Goal: Information Seeking & Learning: Learn about a topic

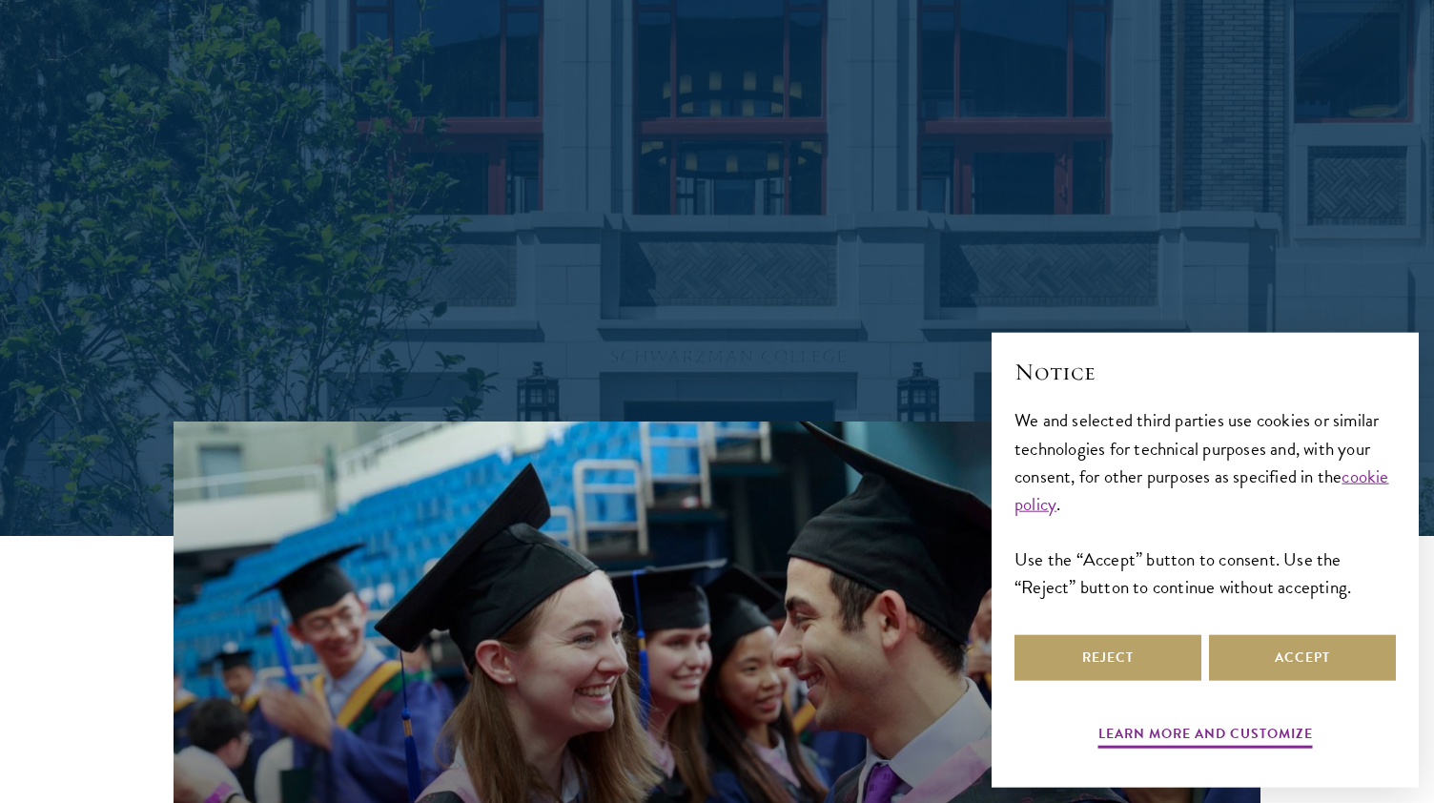
scroll to position [360, 0]
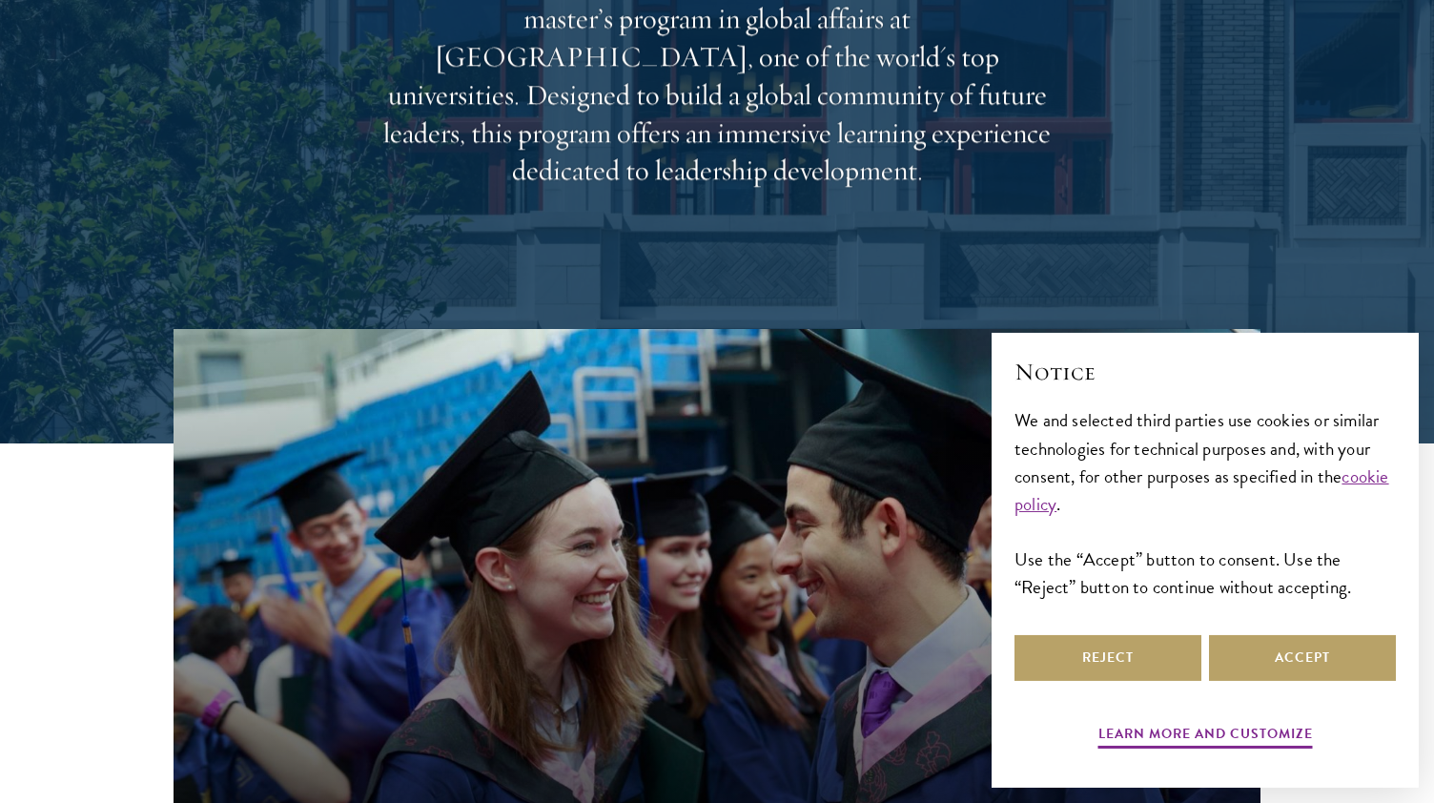
click at [1098, 684] on div "Reject Accept" at bounding box center [1205, 657] width 381 height 53
click at [1098, 674] on button "Reject" at bounding box center [1108, 658] width 187 height 46
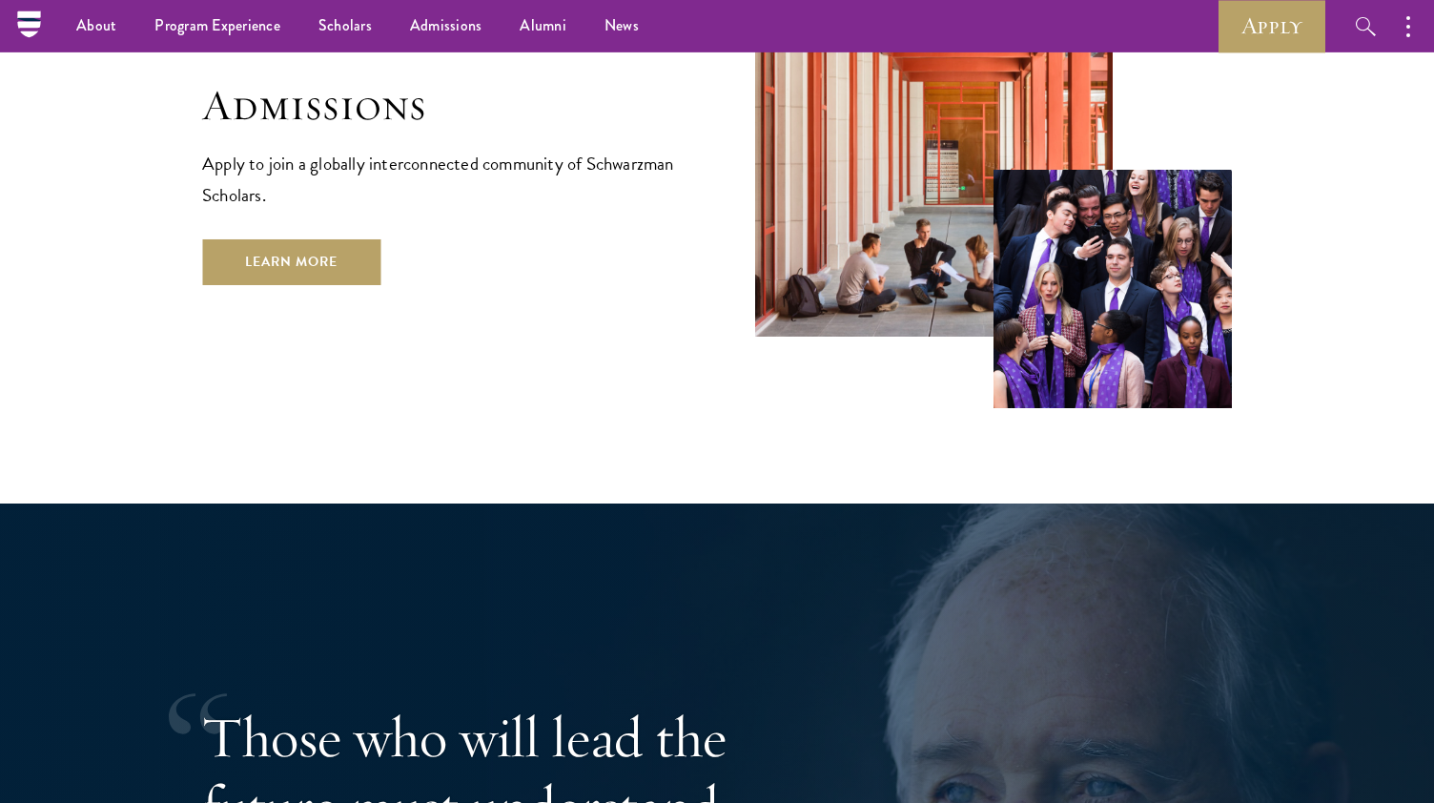
scroll to position [3306, 0]
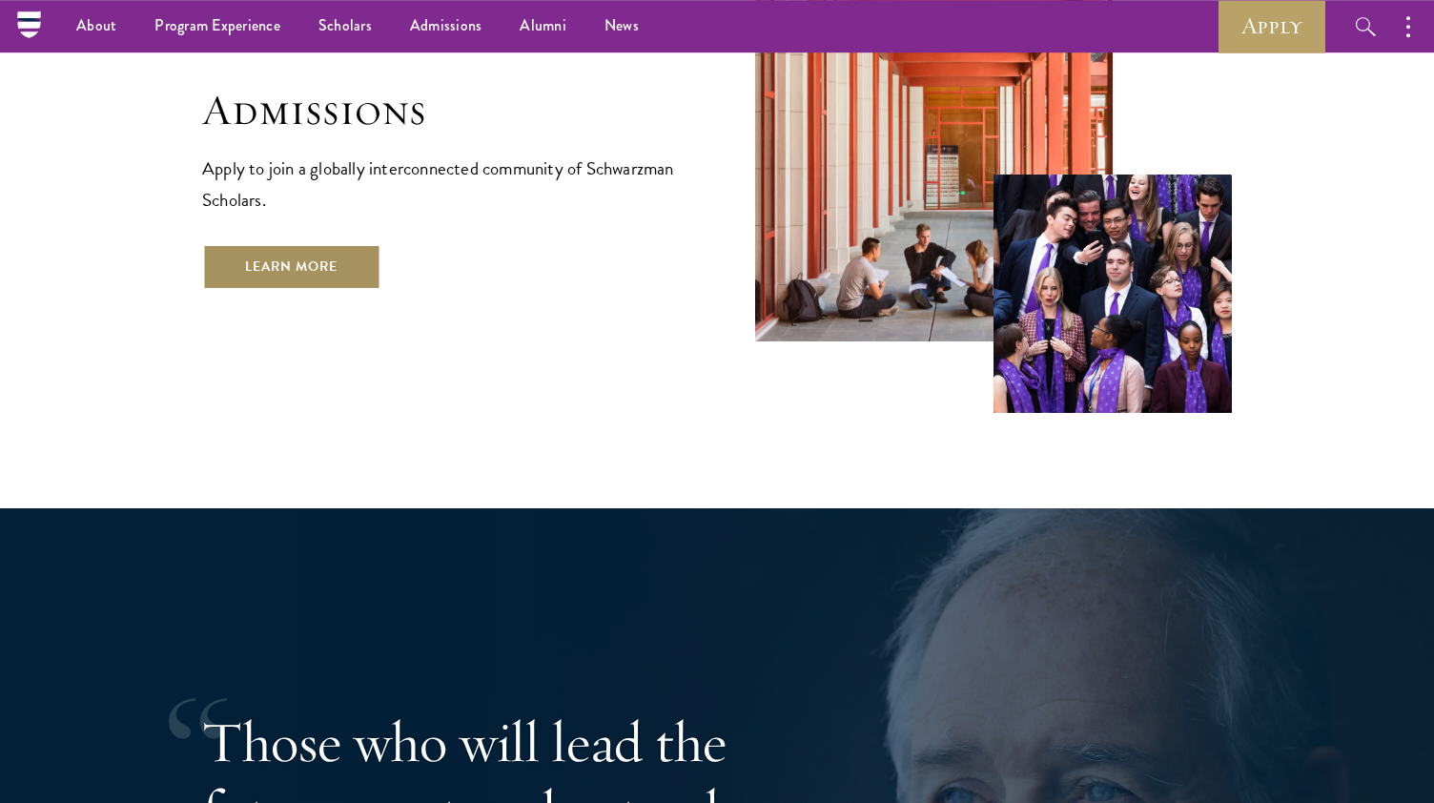
click at [343, 244] on link "Learn More" at bounding box center [291, 267] width 178 height 46
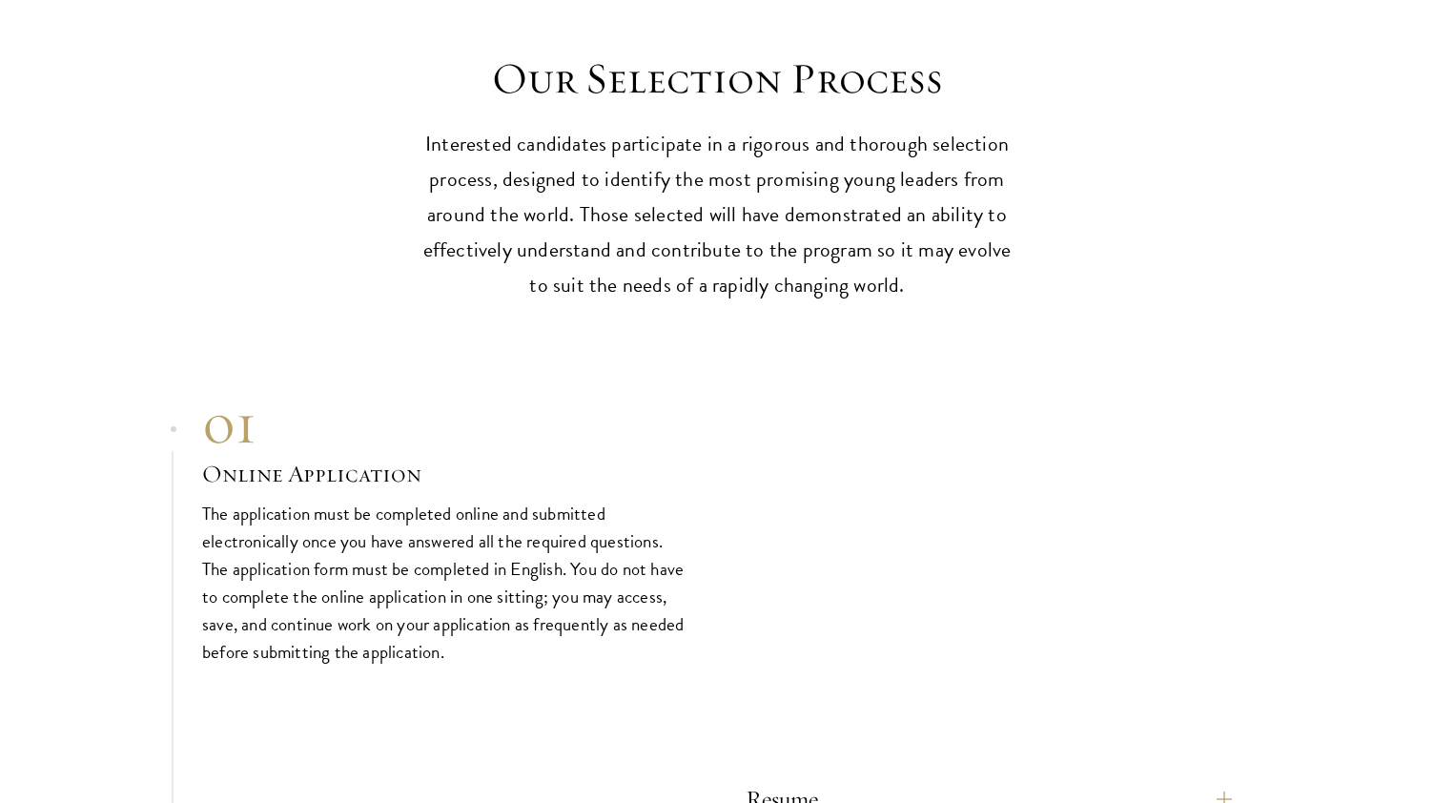
scroll to position [6378, 0]
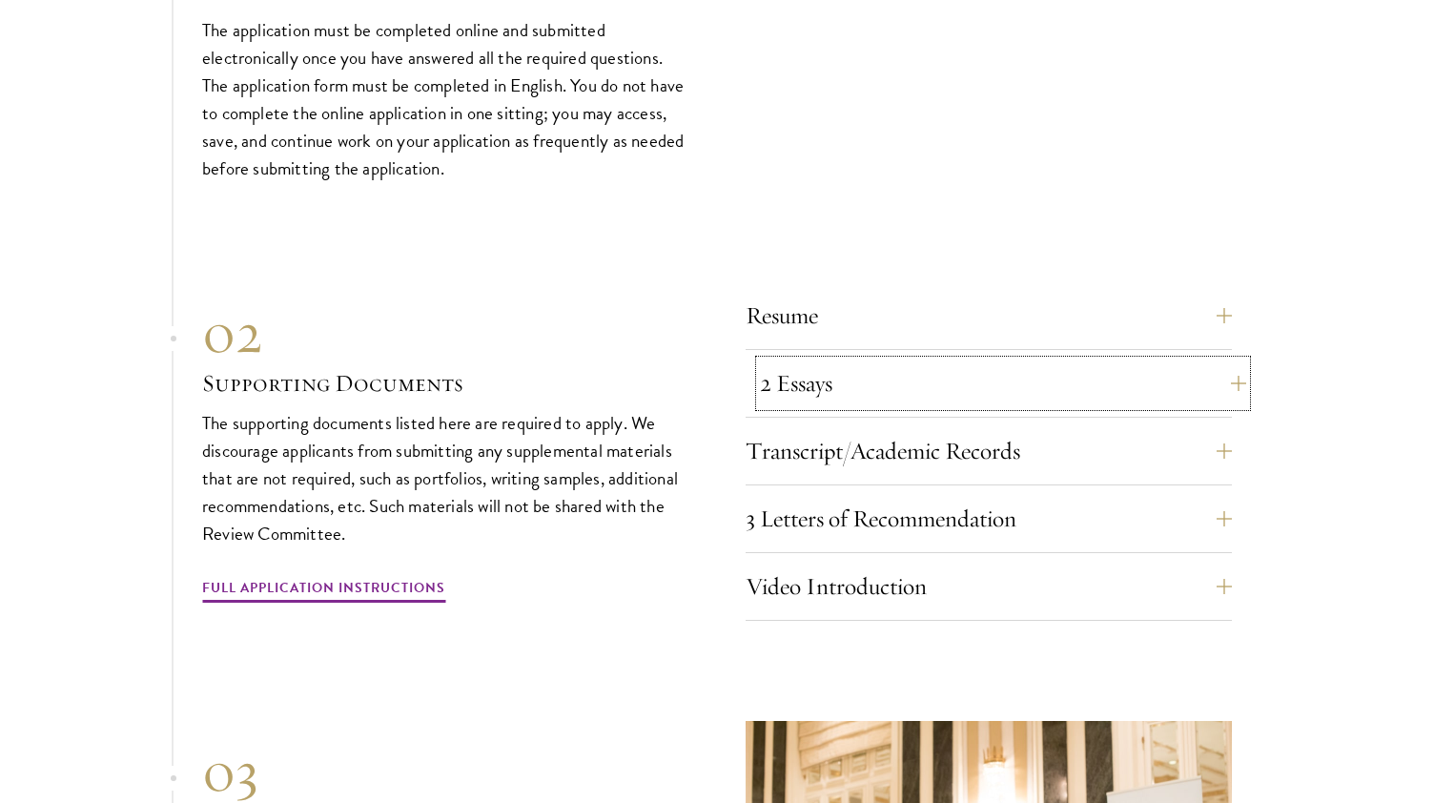
click at [812, 363] on button "2 Essays" at bounding box center [1003, 384] width 486 height 46
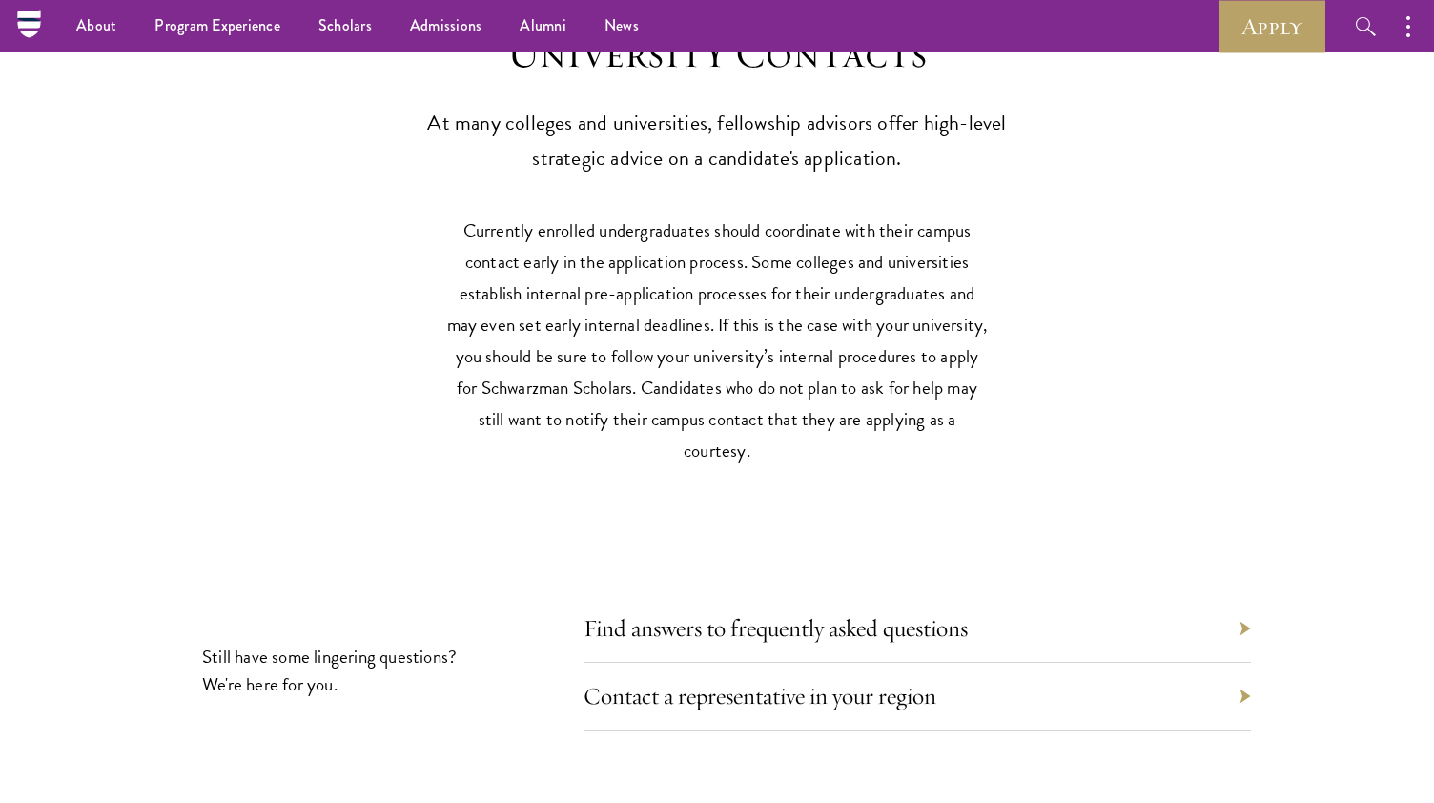
scroll to position [9022, 0]
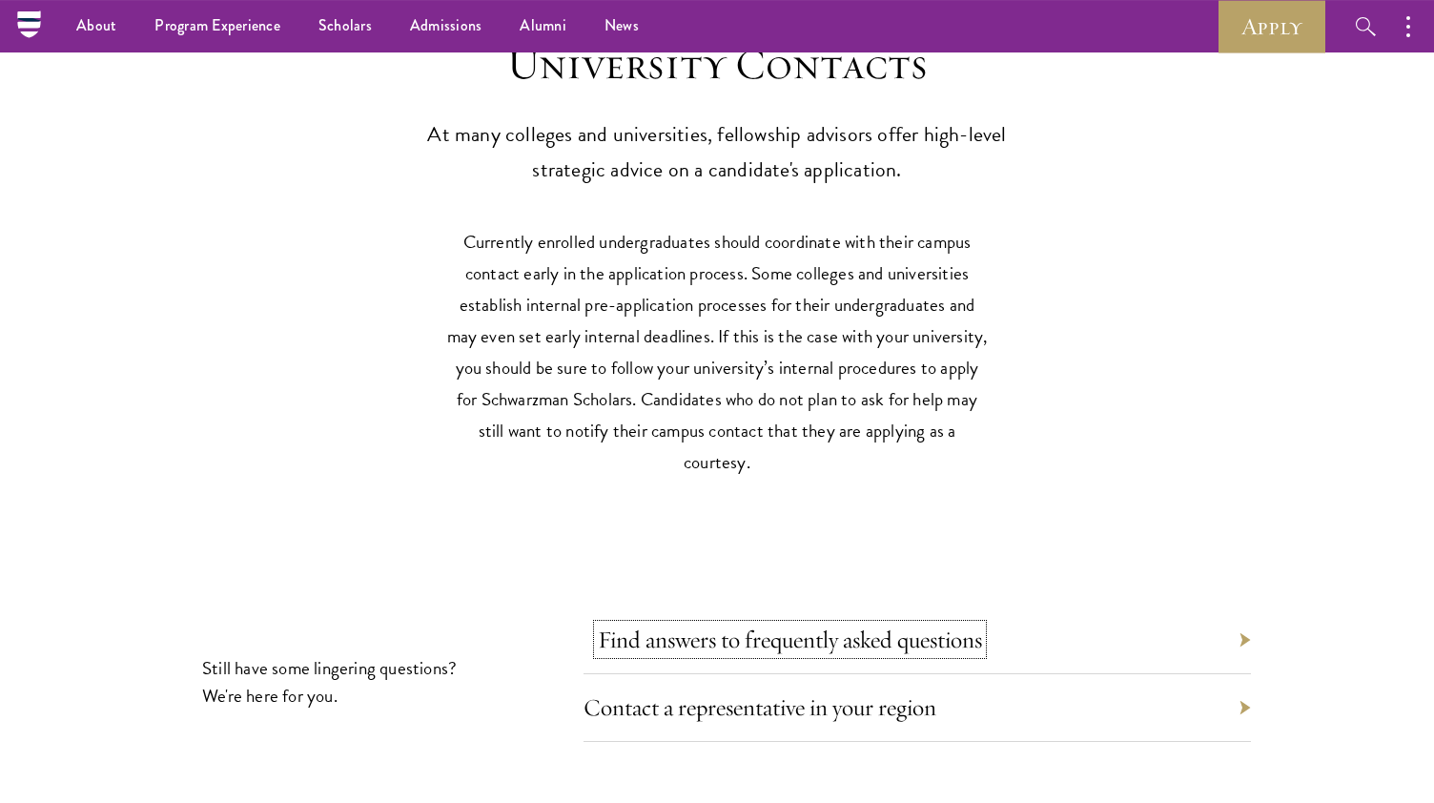
click at [648, 625] on link "Find answers to frequently asked questions" at bounding box center [790, 640] width 384 height 30
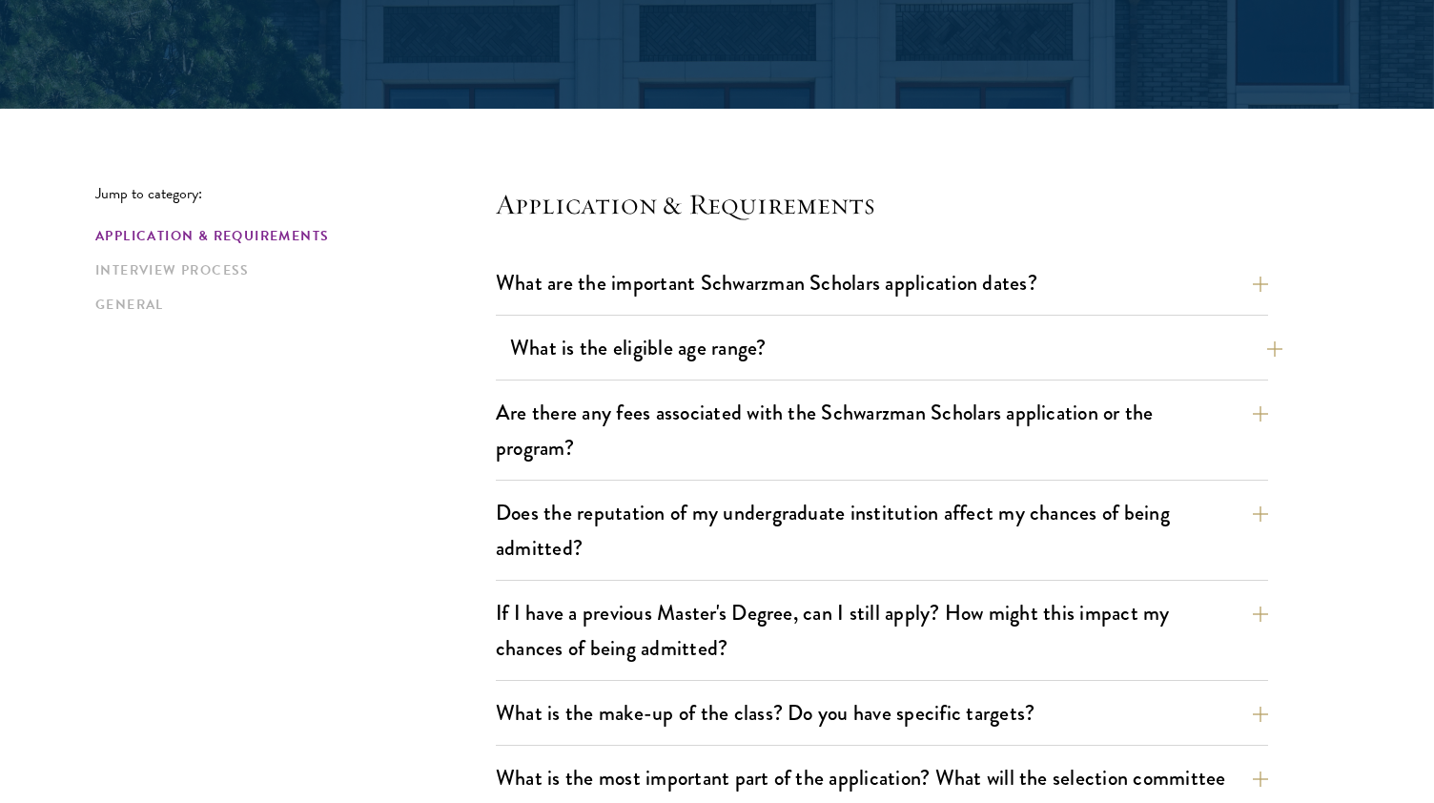
scroll to position [492, 0]
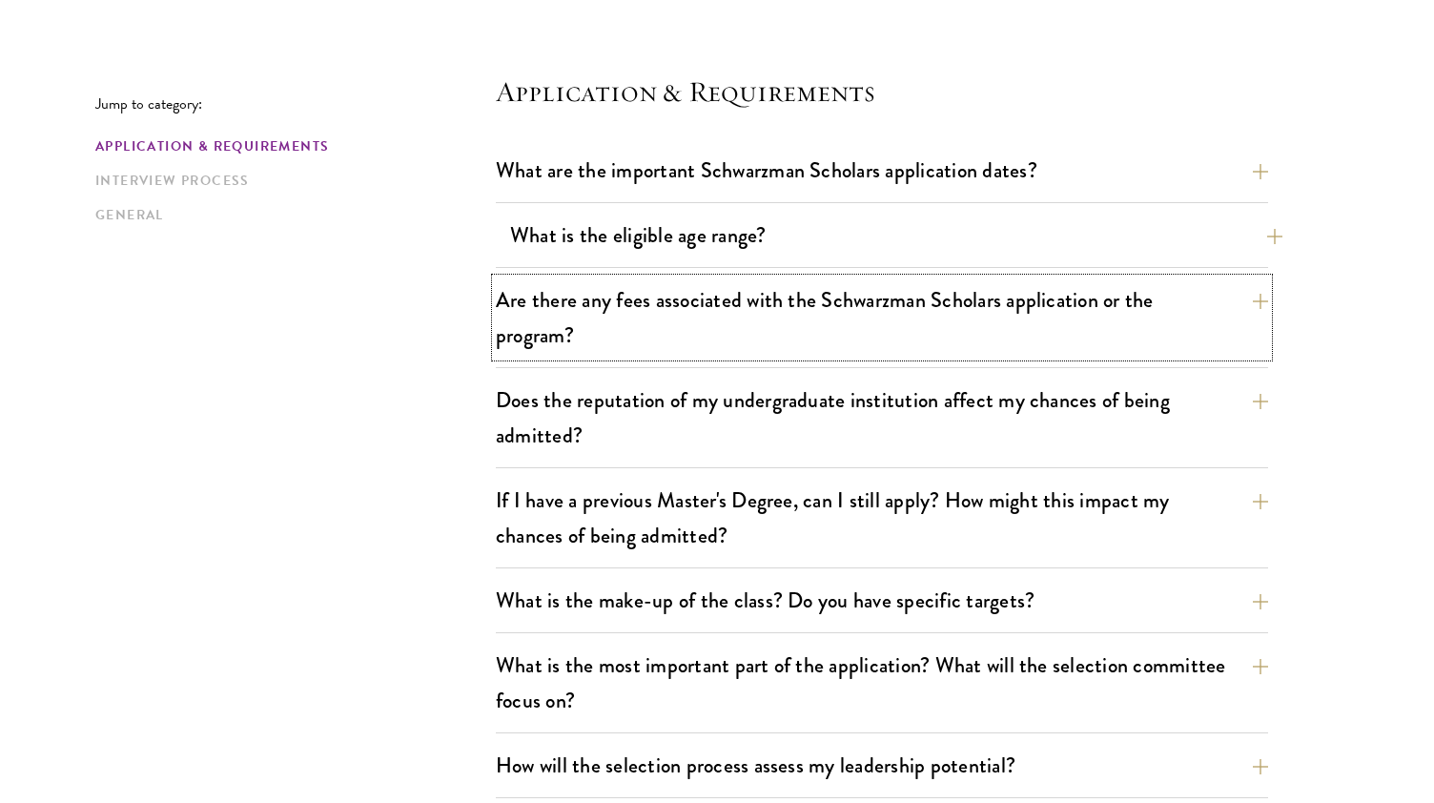
click at [718, 334] on button "Are there any fees associated with the Schwarzman Scholars application or the p…" at bounding box center [882, 317] width 773 height 78
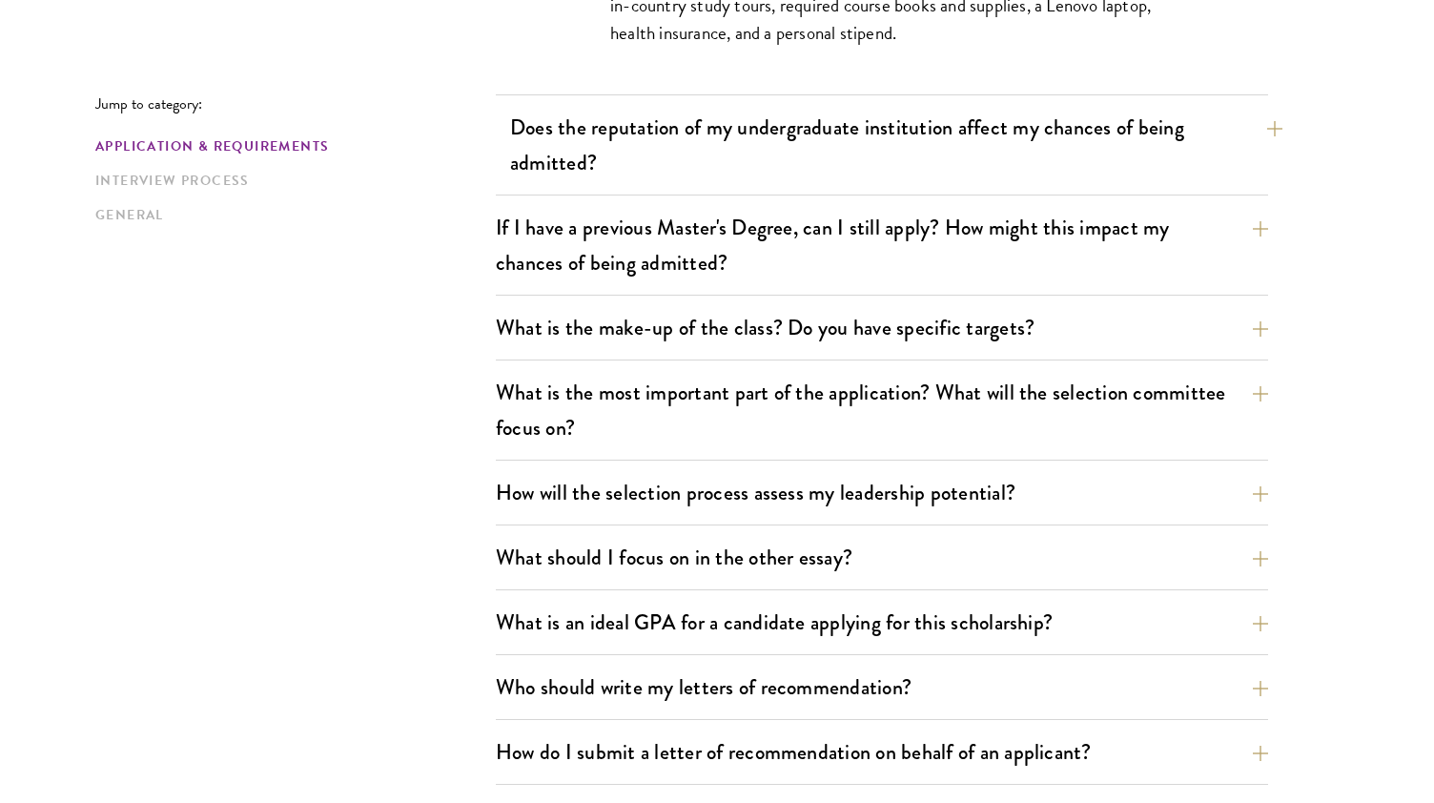
scroll to position [1074, 0]
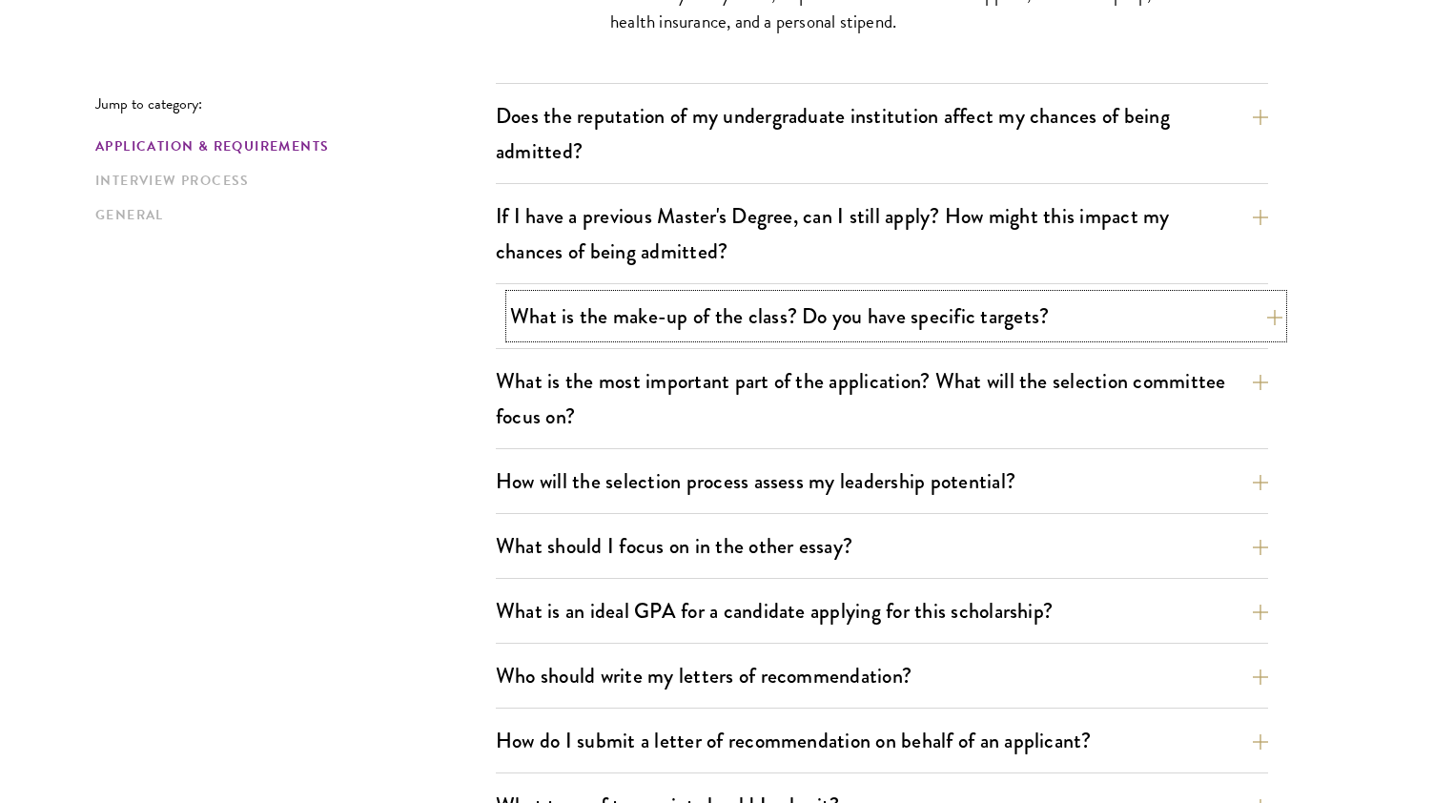
click at [574, 307] on button "What is the make-up of the class? Do you have specific targets?" at bounding box center [896, 316] width 773 height 43
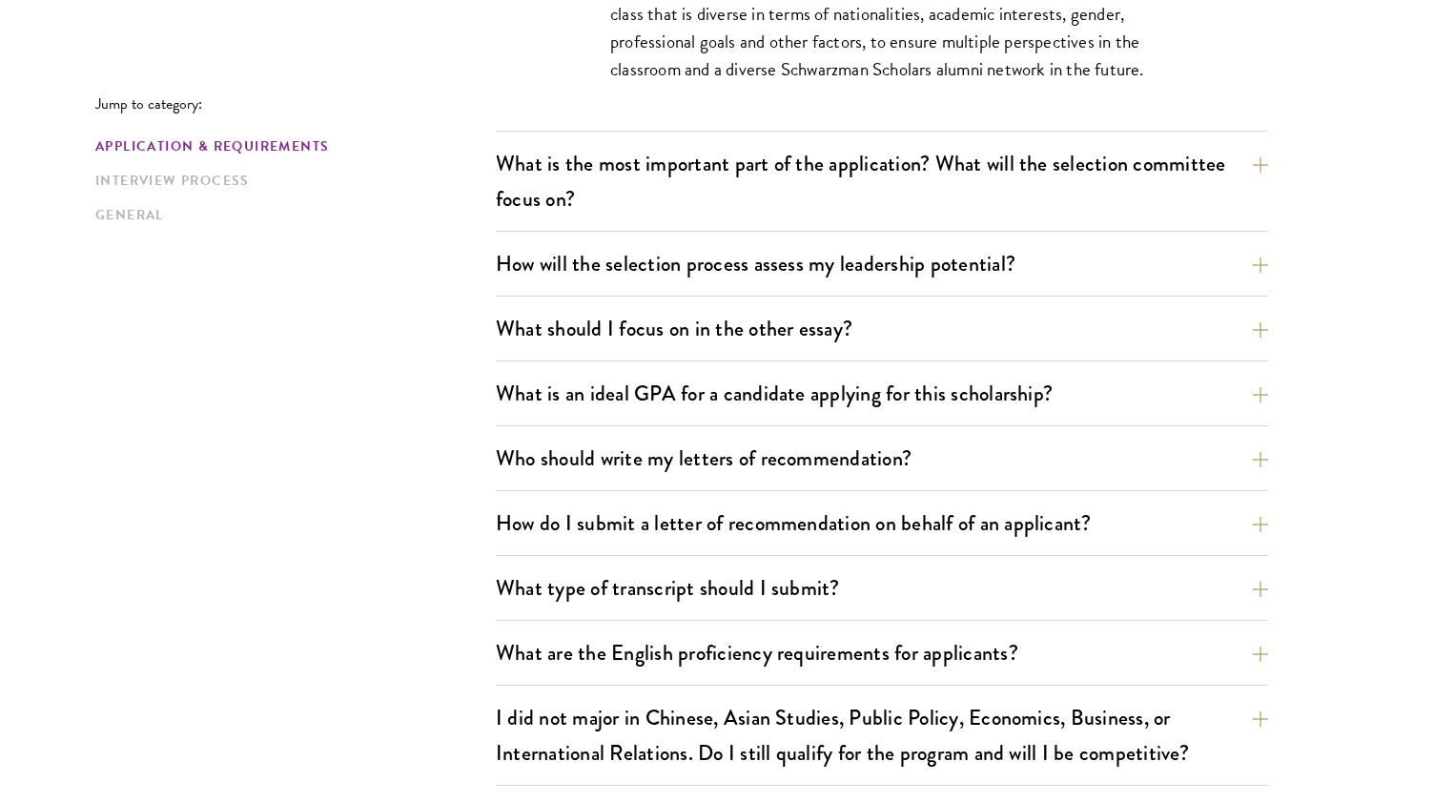
scroll to position [1376, 0]
click at [634, 379] on button "What is an ideal GPA for a candidate applying for this scholarship?" at bounding box center [896, 392] width 773 height 43
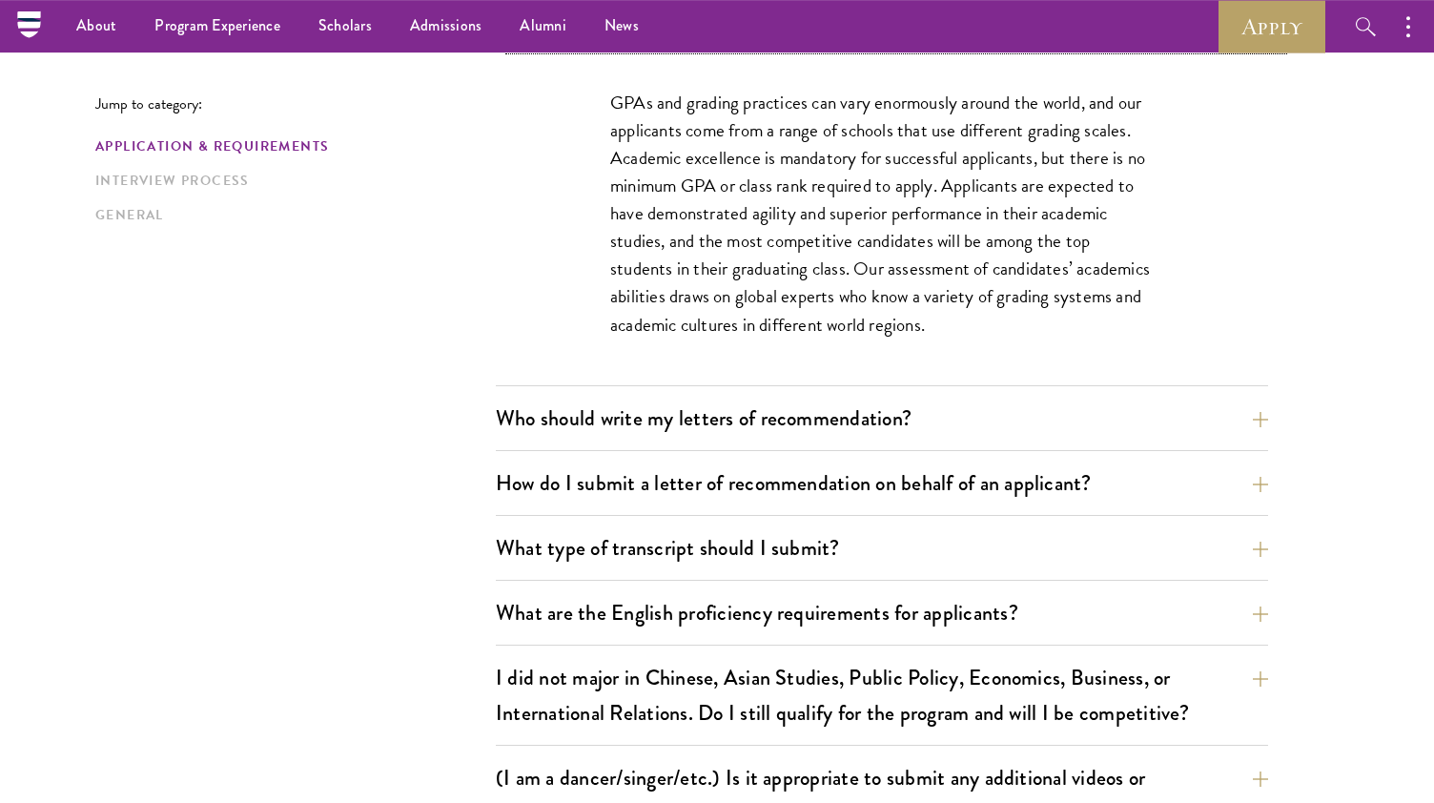
scroll to position [1351, 0]
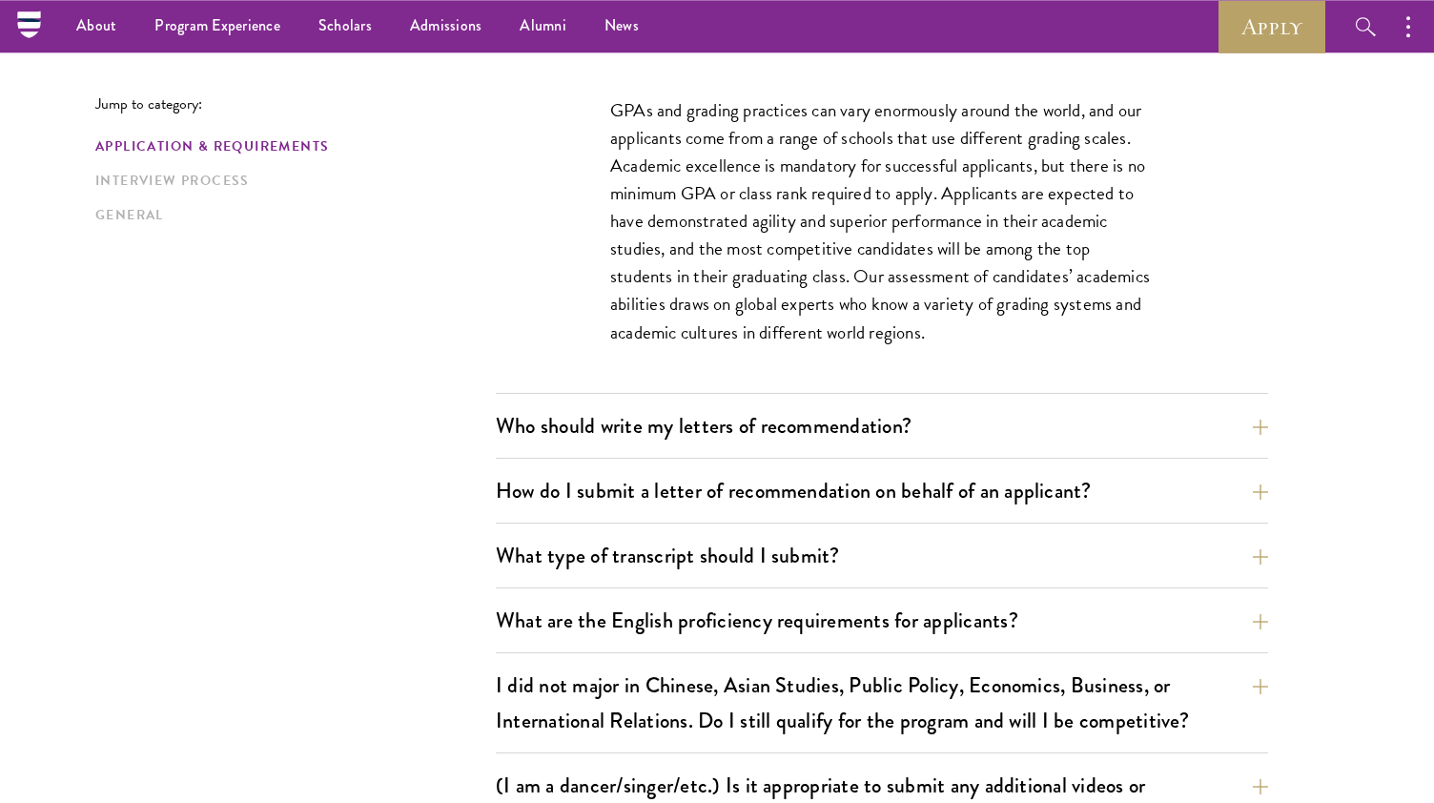
click at [651, 252] on p "GPAs and grading practices can vary enormously around the world, and our applic…" at bounding box center [882, 221] width 544 height 250
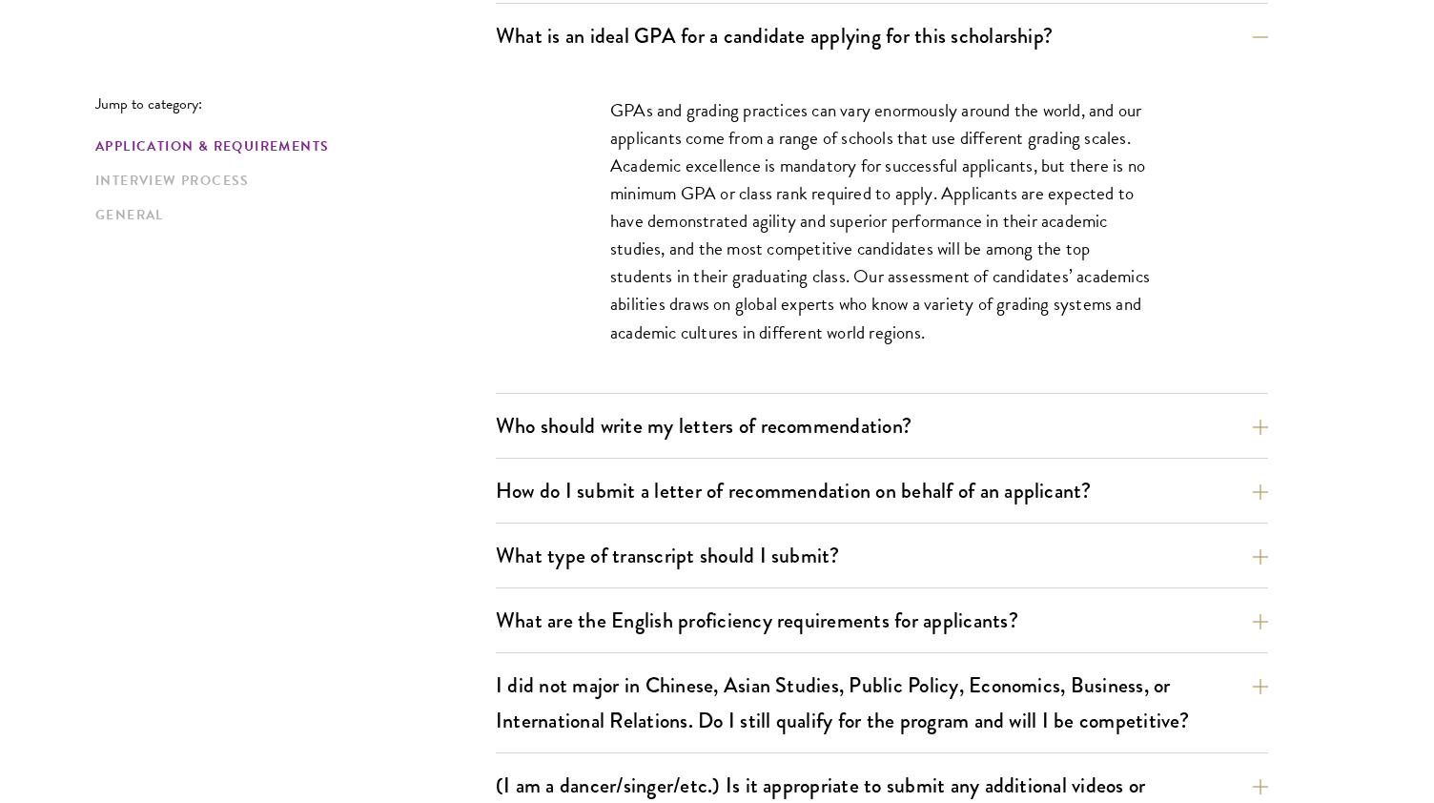
scroll to position [1730, 0]
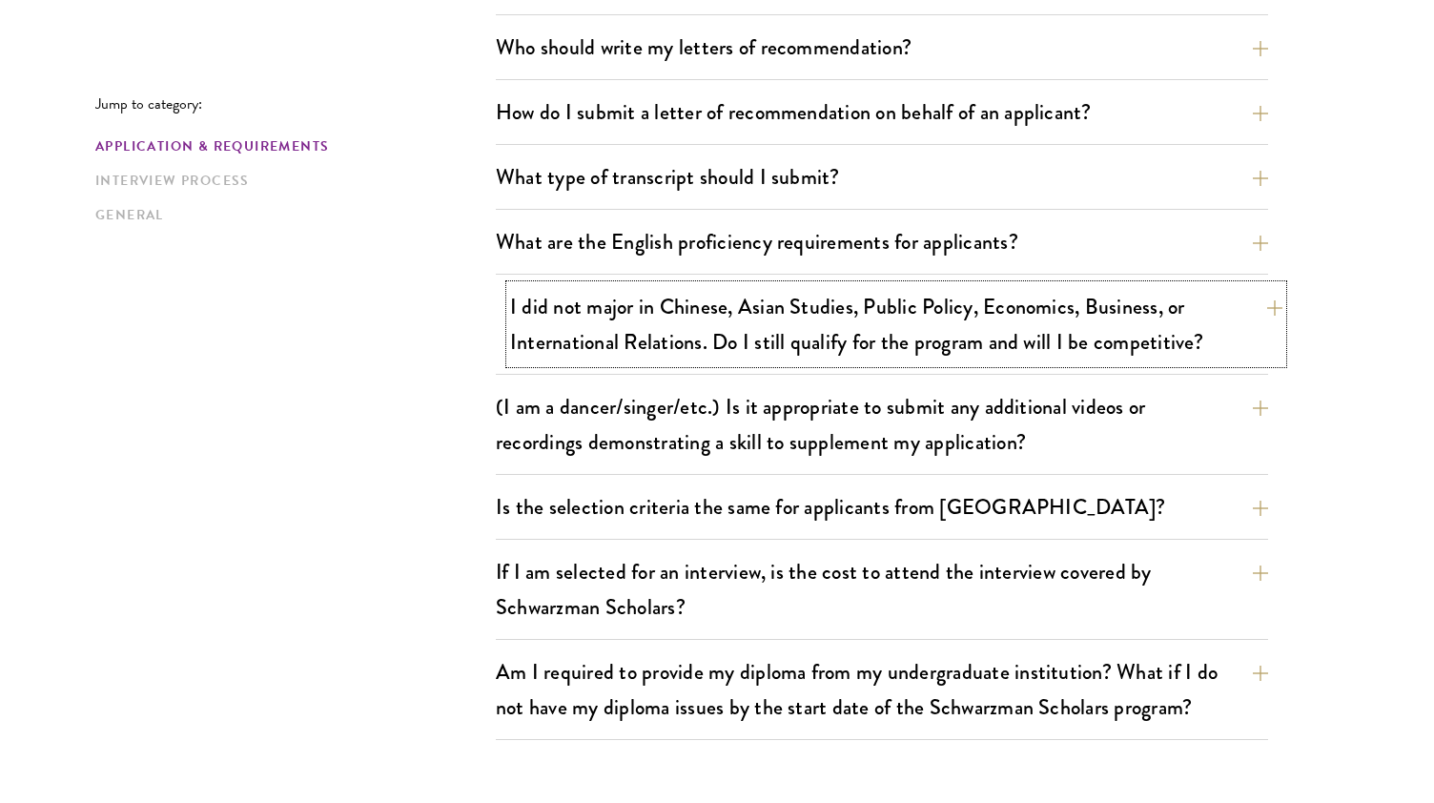
click at [598, 340] on button "I did not major in Chinese, Asian Studies, Public Policy, Economics, Business, …" at bounding box center [896, 324] width 773 height 78
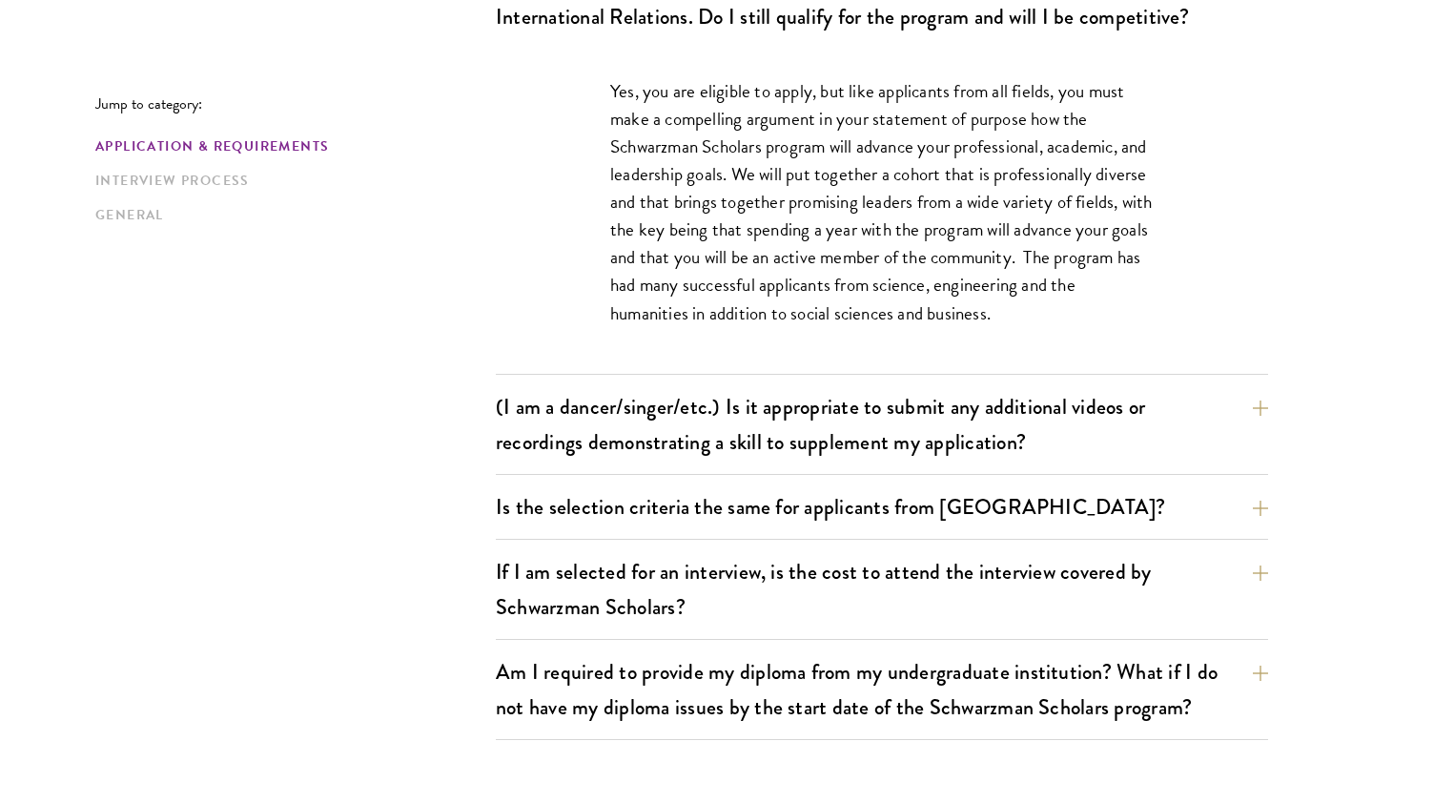
click at [671, 227] on p "Yes, you are eligible to apply, but like applicants from all fields, you must m…" at bounding box center [882, 202] width 544 height 250
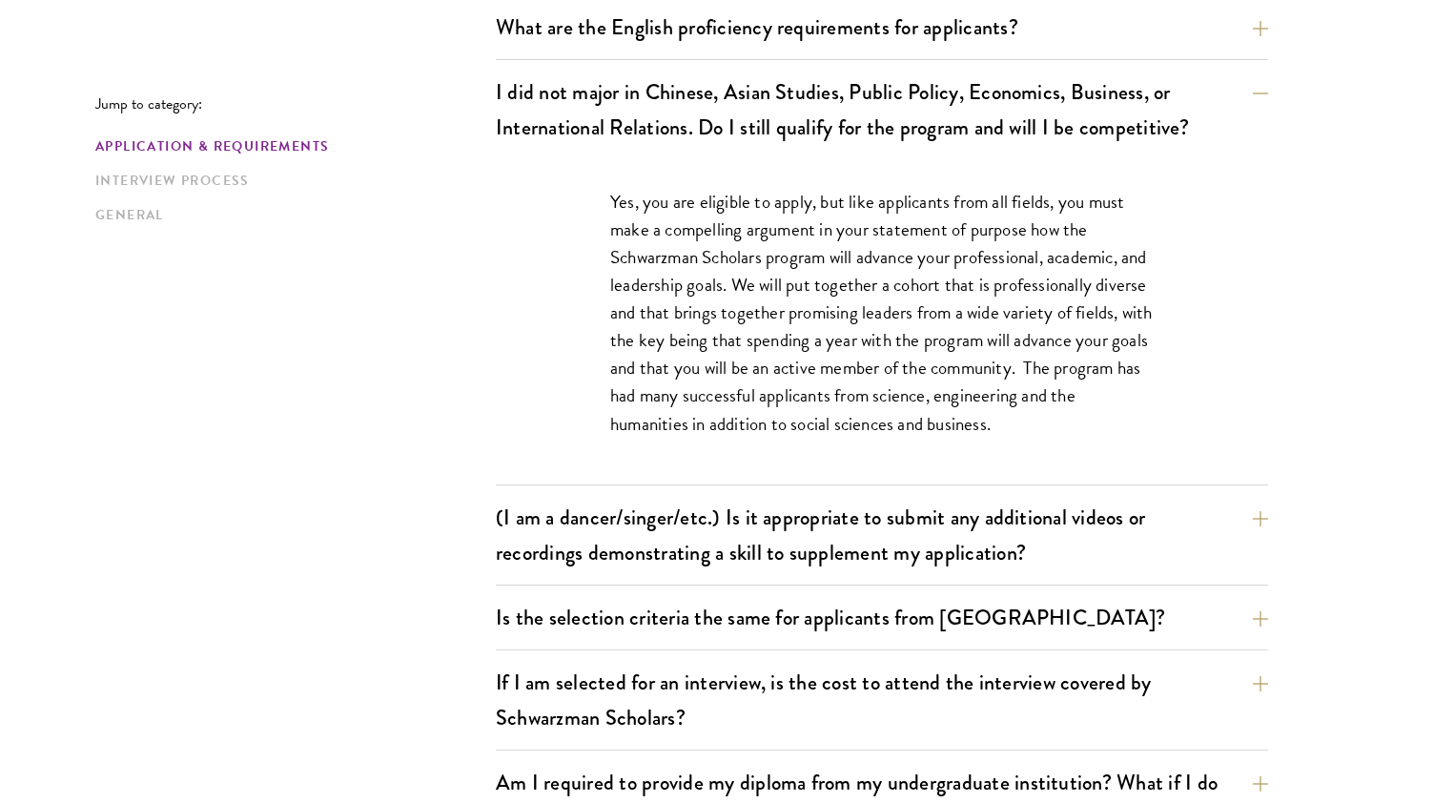
scroll to position [1816, 0]
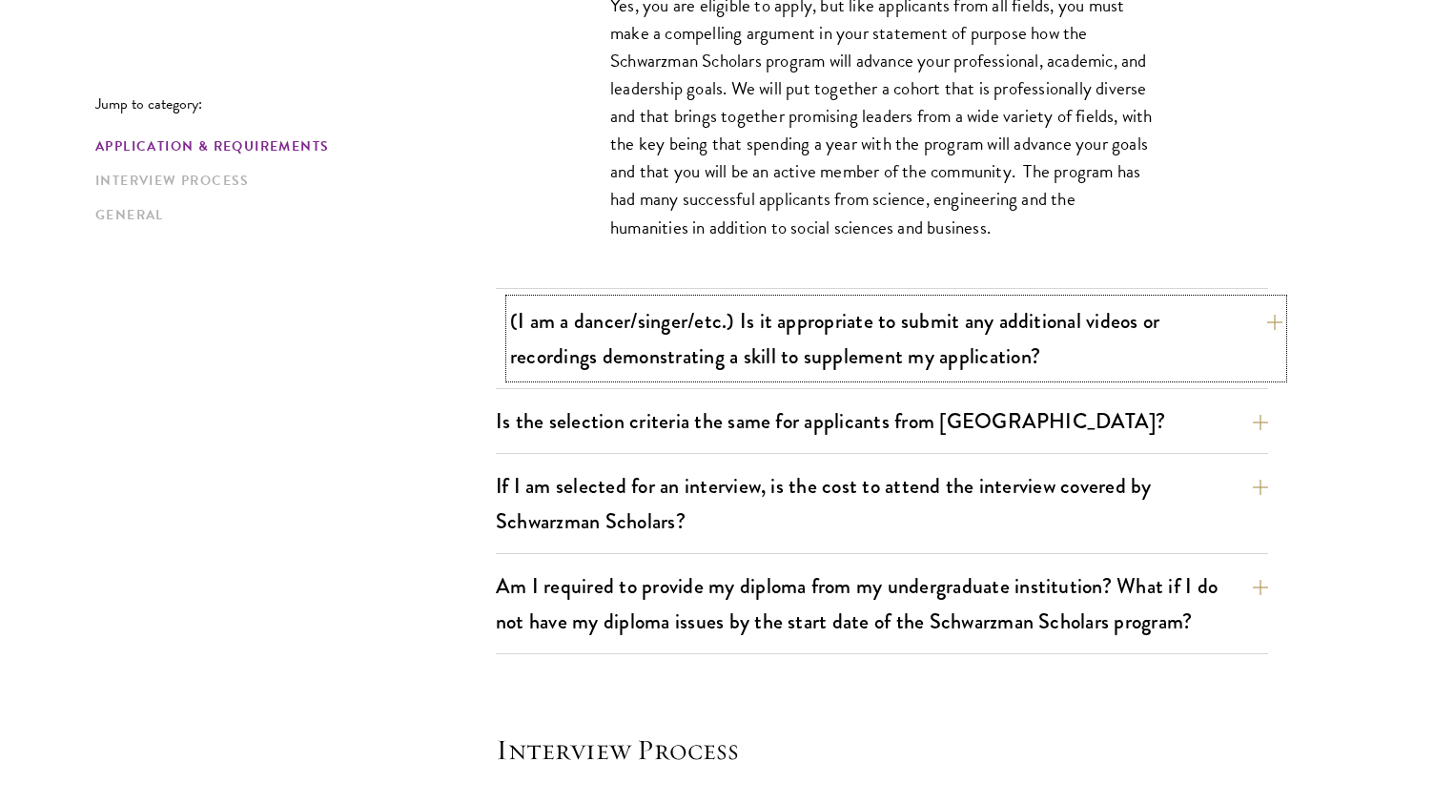
click at [697, 341] on button "(I am a dancer/singer/etc.) Is it appropriate to submit any additional videos o…" at bounding box center [896, 338] width 773 height 78
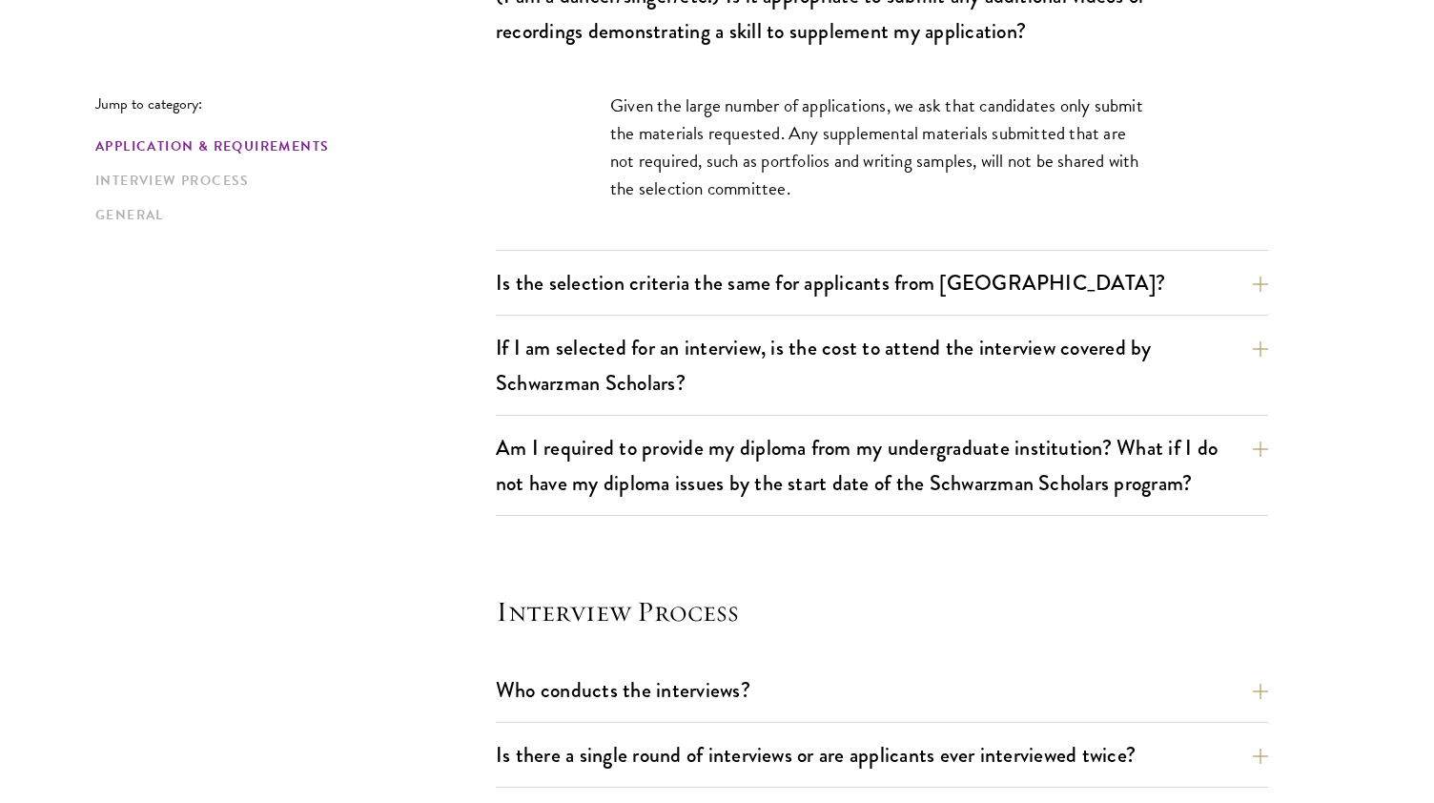
click at [742, 193] on p "Given the large number of applications, we ask that candidates only submit the …" at bounding box center [882, 147] width 544 height 111
click at [733, 38] on button "(I am a dancer/singer/etc.) Is it appropriate to submit any additional videos o…" at bounding box center [896, 13] width 773 height 78
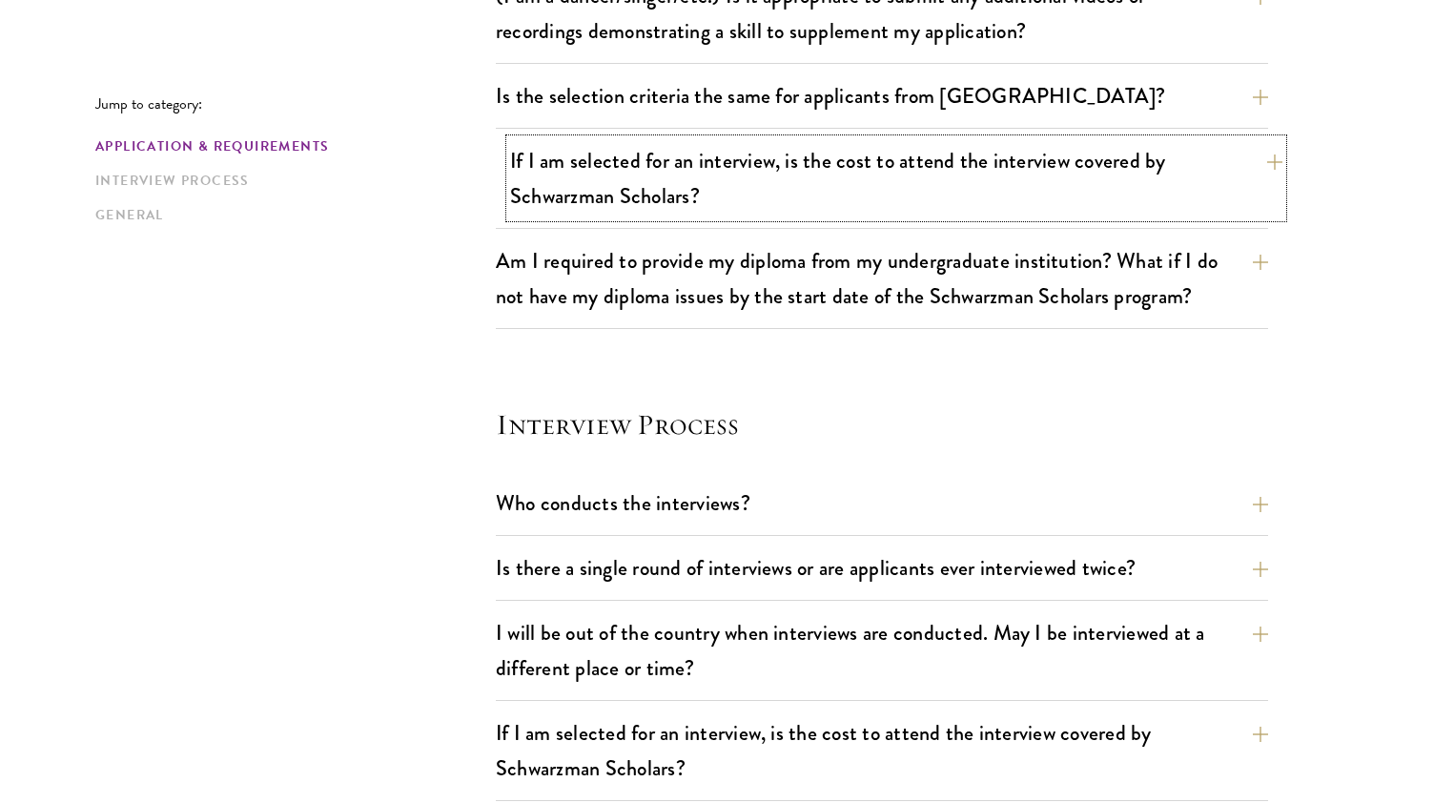
click at [627, 175] on button "If I am selected for an interview, is the cost to attend the interview covered …" at bounding box center [896, 178] width 773 height 78
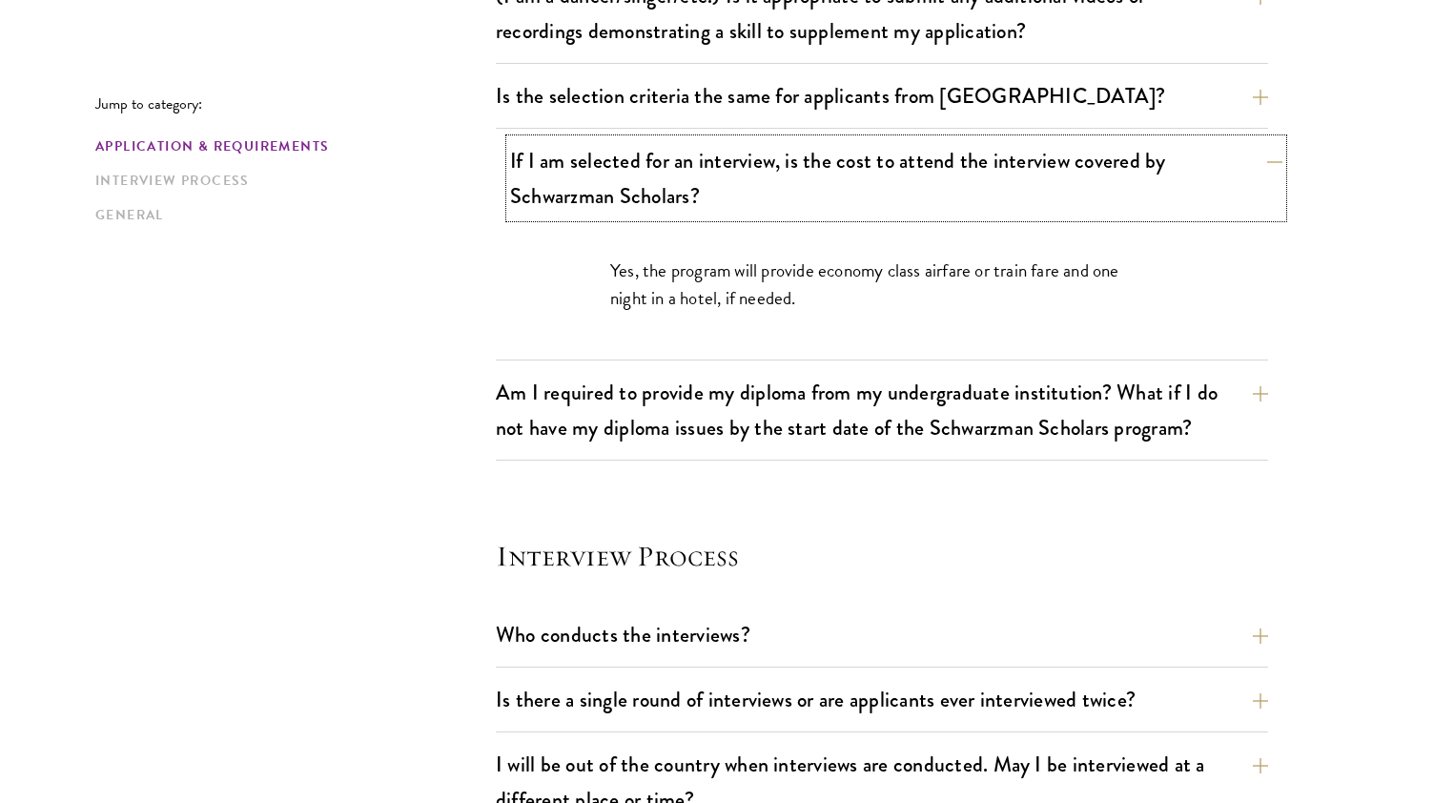
click at [627, 175] on button "If I am selected for an interview, is the cost to attend the interview covered …" at bounding box center [896, 178] width 773 height 78
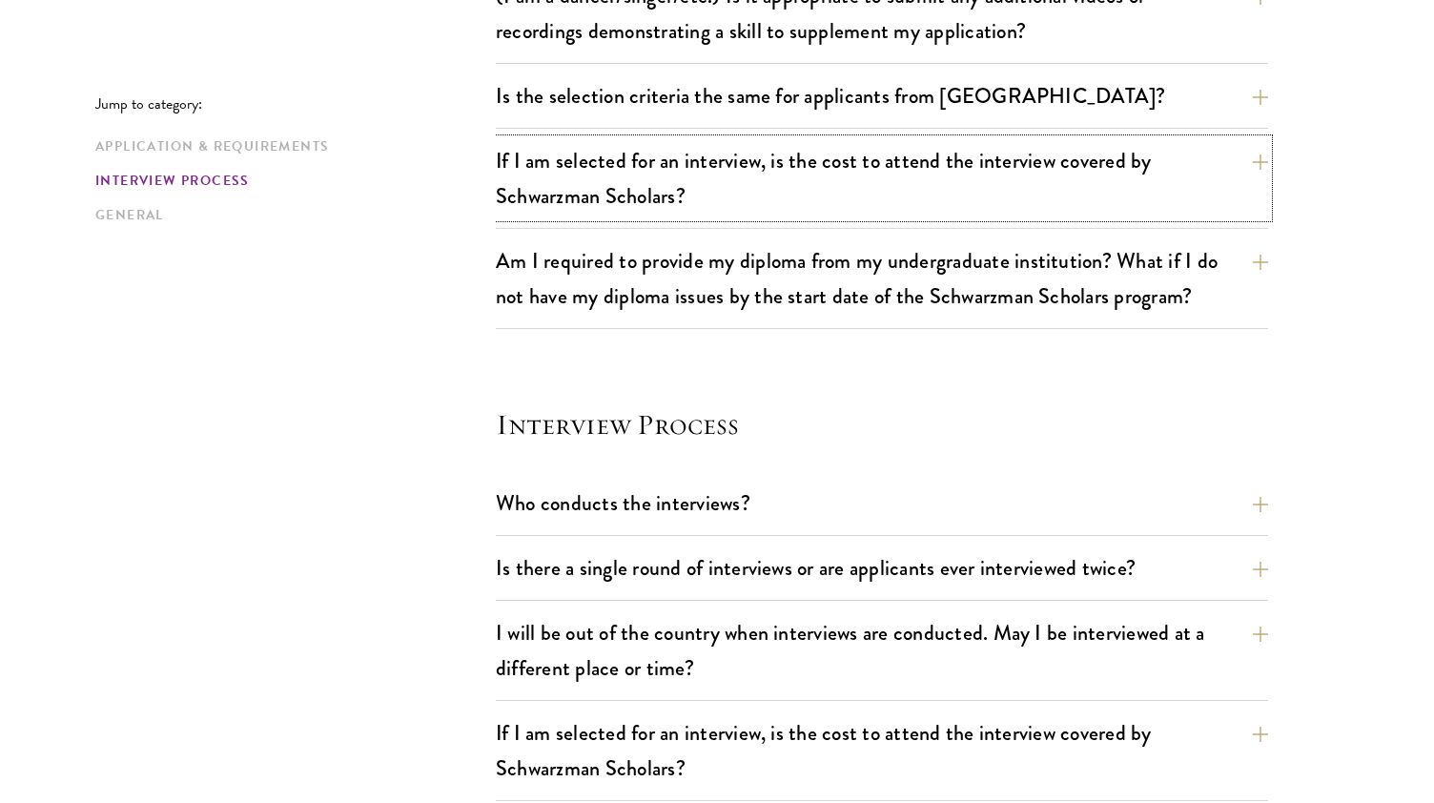
scroll to position [1986, 0]
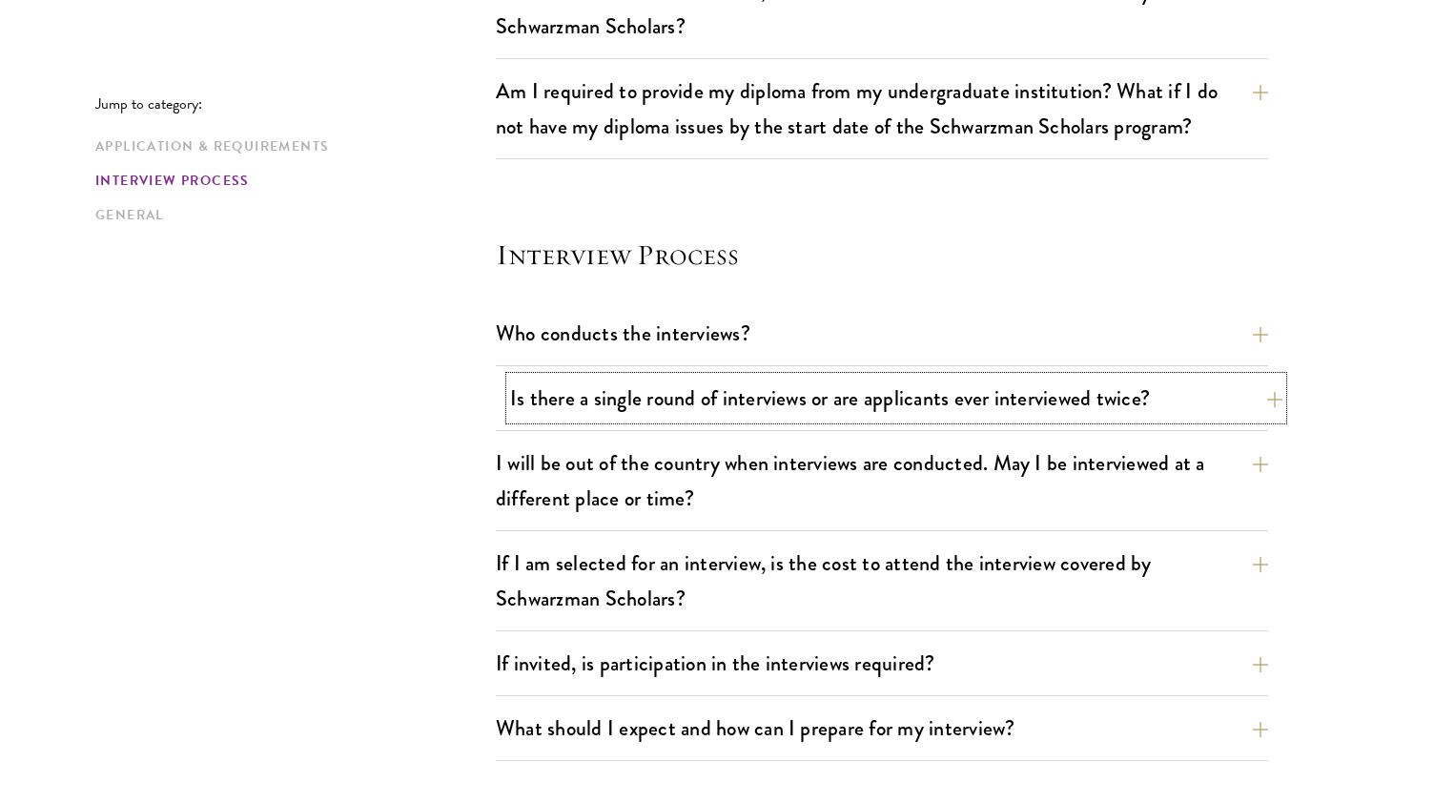
click at [670, 400] on button "Is there a single round of interviews or are applicants ever interviewed twice?" at bounding box center [896, 398] width 773 height 43
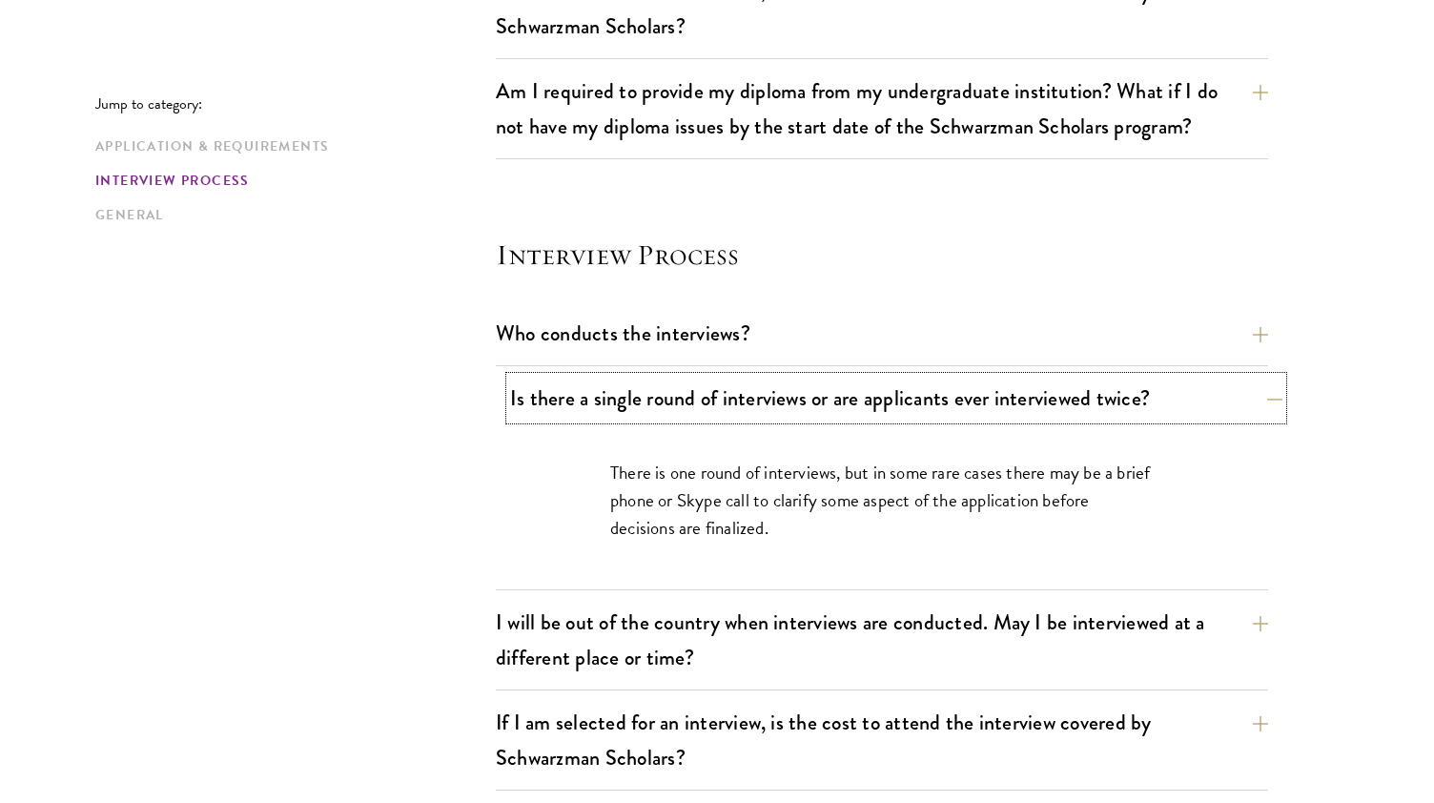
click at [670, 400] on button "Is there a single round of interviews or are applicants ever interviewed twice?" at bounding box center [896, 398] width 773 height 43
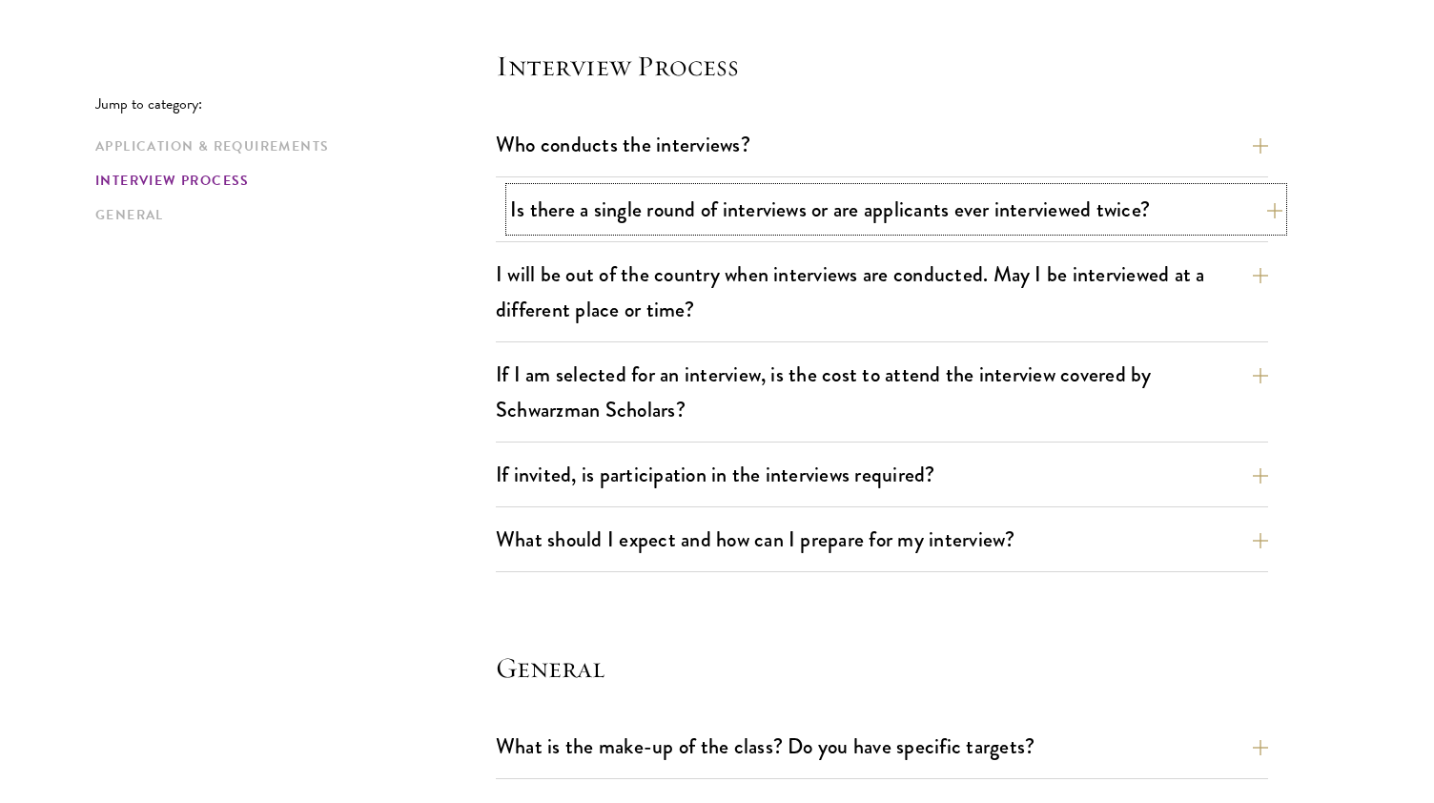
scroll to position [2176, 0]
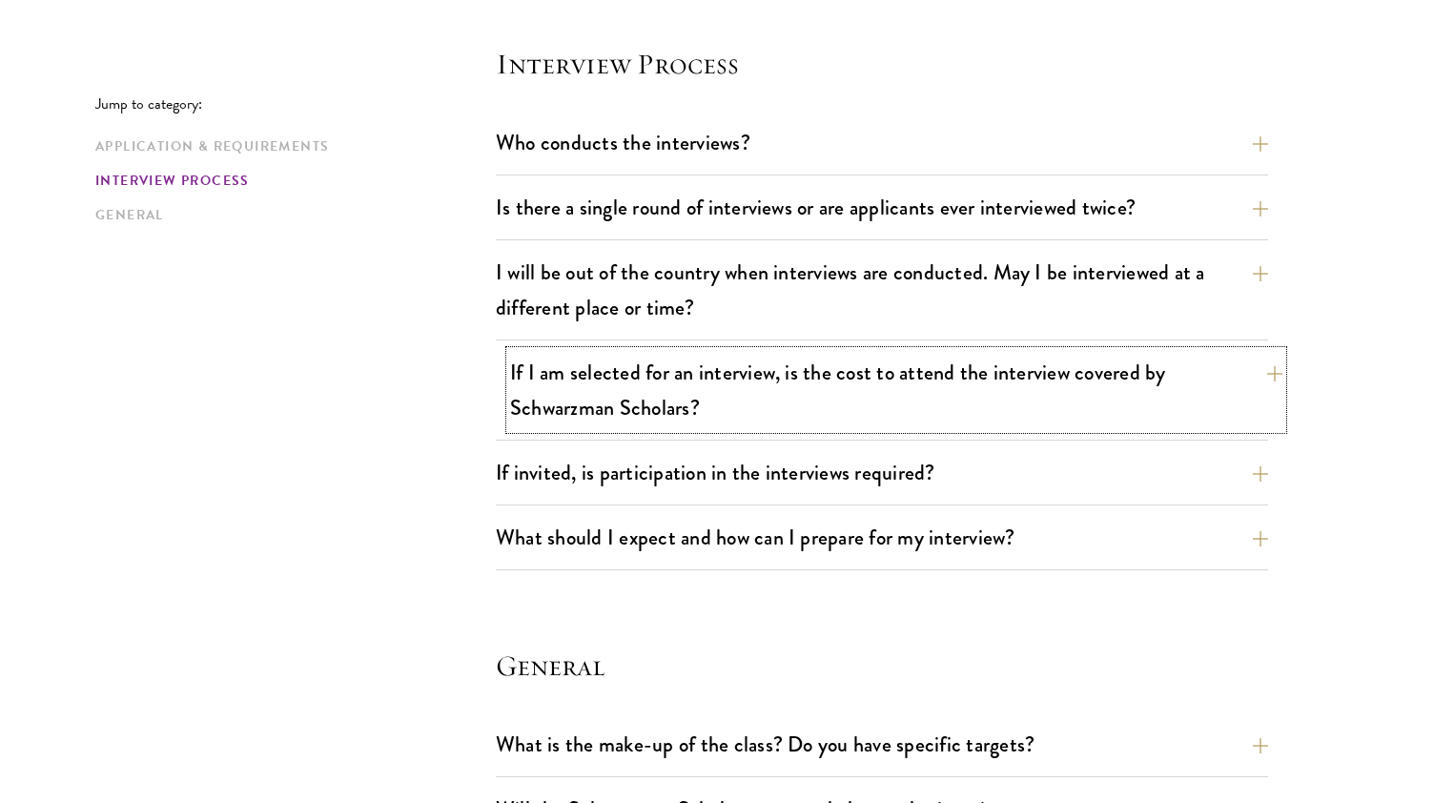
click at [554, 375] on button "If I am selected for an interview, is the cost to attend the interview covered …" at bounding box center [896, 390] width 773 height 78
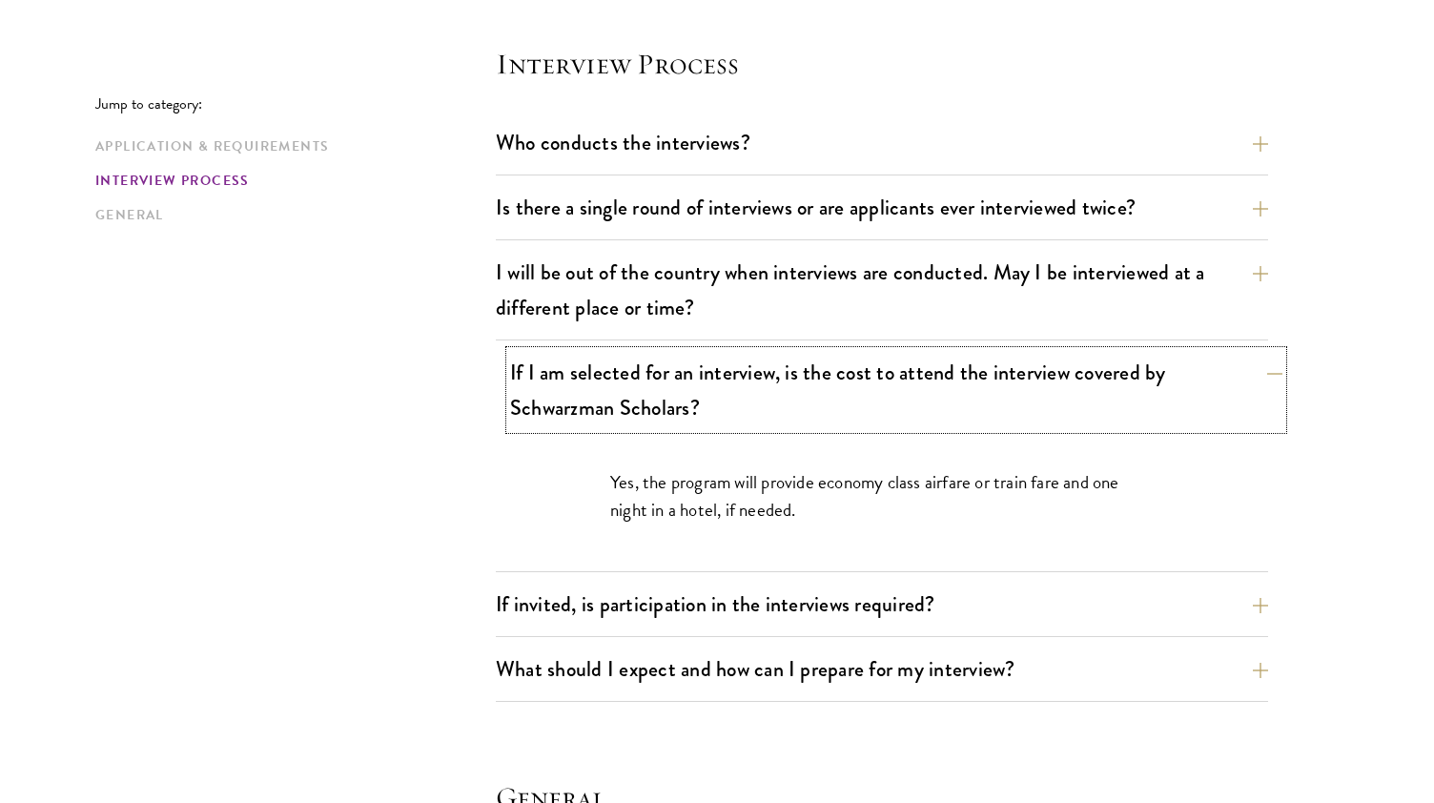
click at [554, 375] on button "If I am selected for an interview, is the cost to attend the interview covered …" at bounding box center [896, 390] width 773 height 78
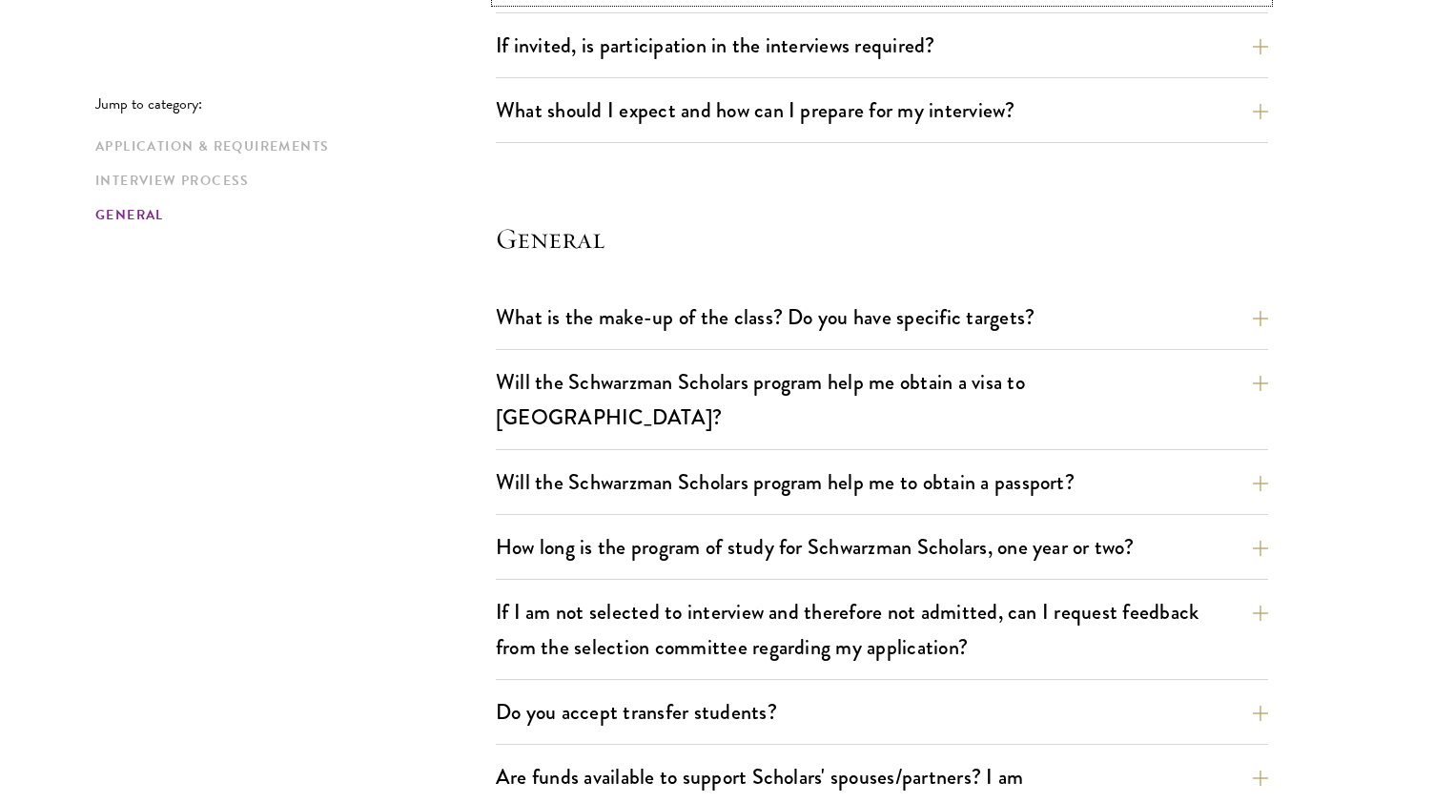
scroll to position [2605, 0]
click at [686, 117] on button "What should I expect and how can I prepare for my interview?" at bounding box center [896, 109] width 773 height 43
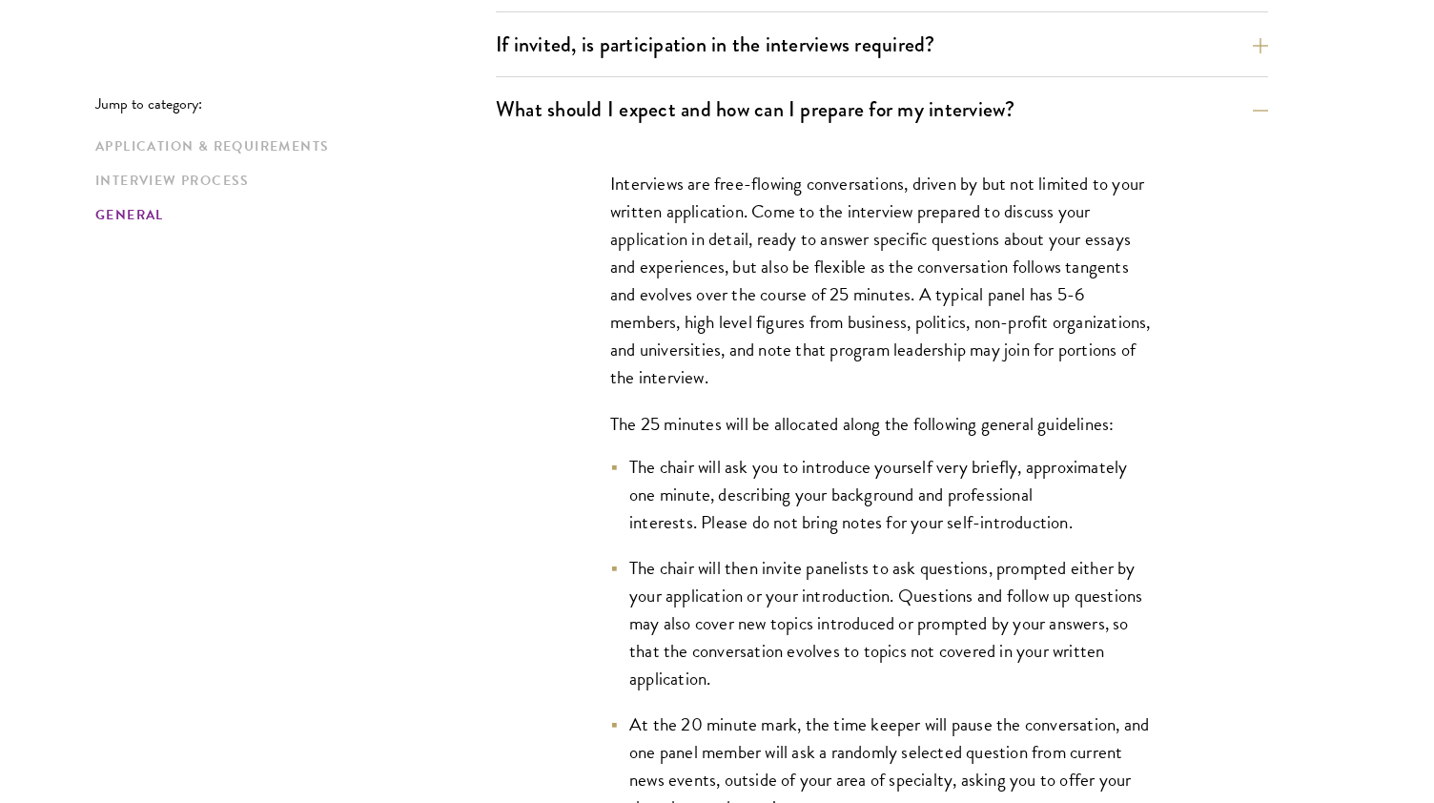
click at [1140, 298] on p "Interviews are free-flowing conversations, driven by but not limited to your wr…" at bounding box center [882, 281] width 544 height 222
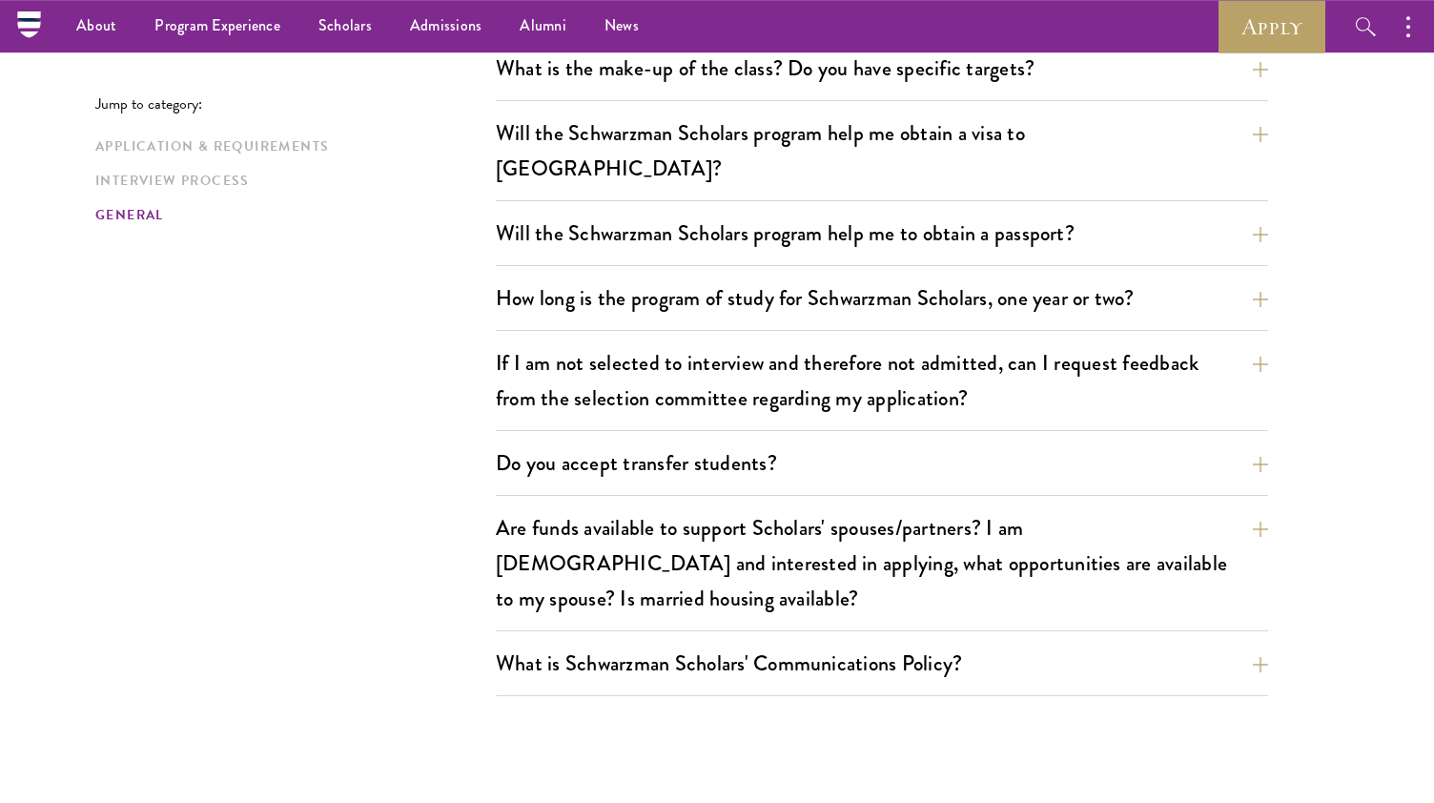
scroll to position [4031, 0]
click at [942, 122] on button "Will the Schwarzman Scholars program help me obtain a visa to China?" at bounding box center [896, 152] width 773 height 78
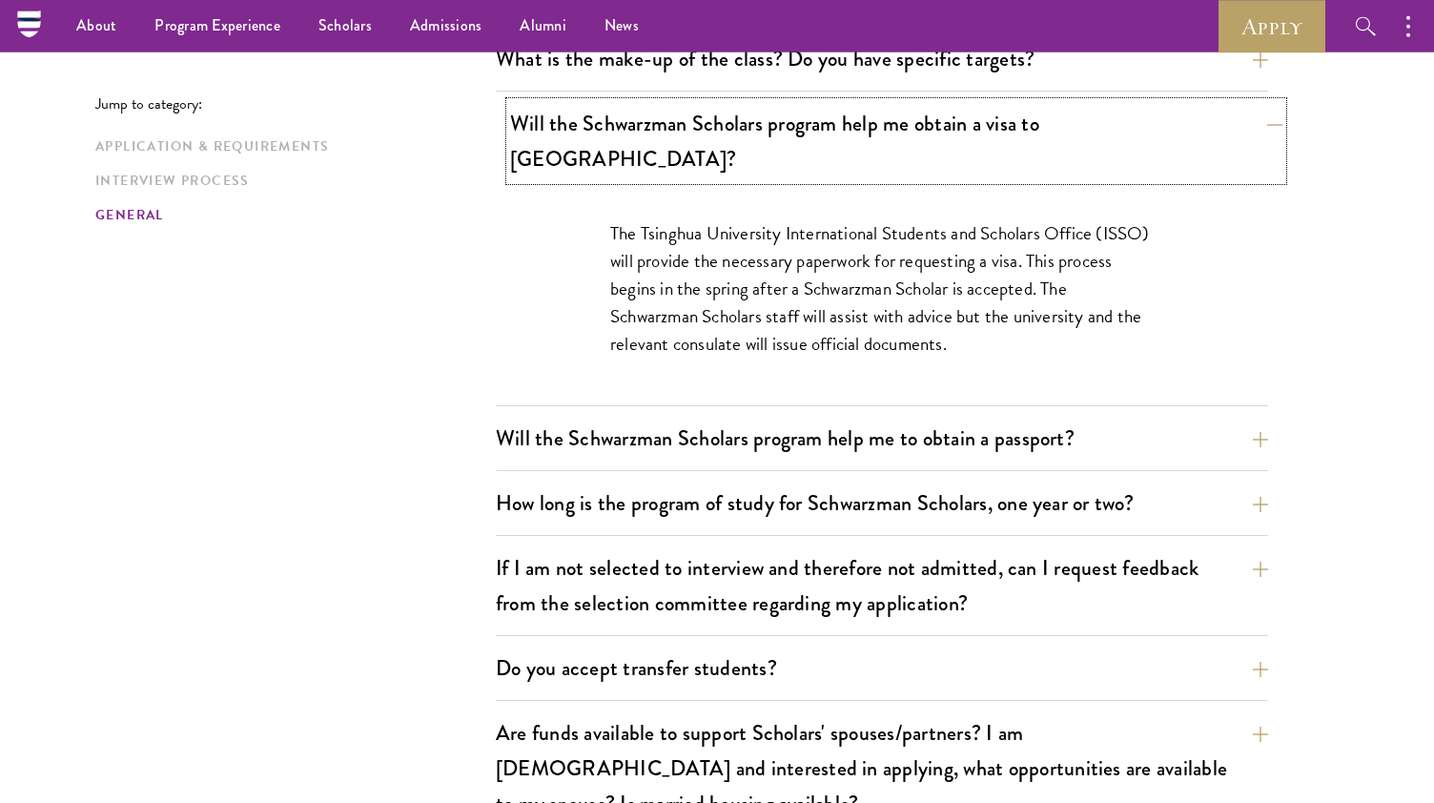
scroll to position [2852, 0]
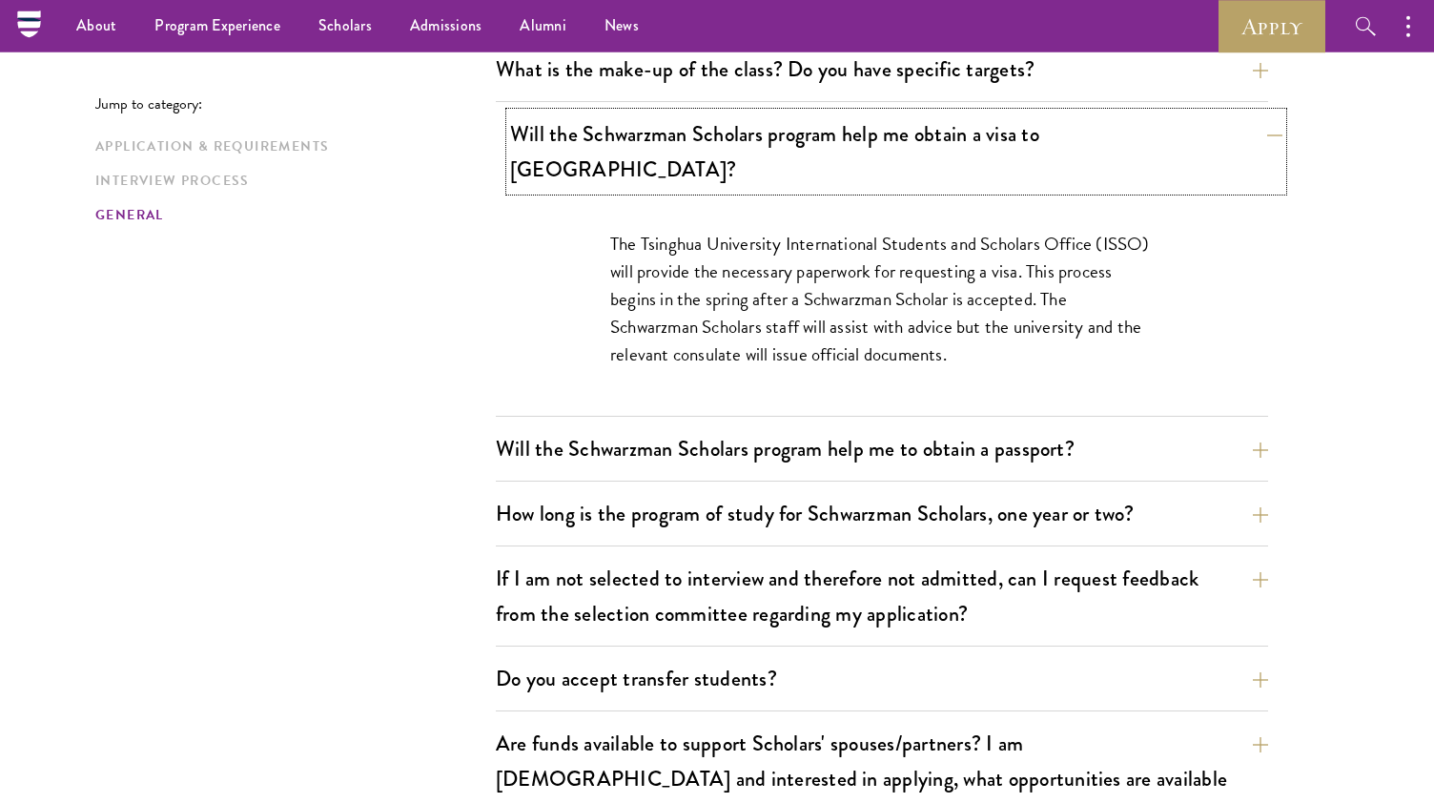
click at [942, 122] on button "Will the Schwarzman Scholars program help me obtain a visa to China?" at bounding box center [896, 152] width 773 height 78
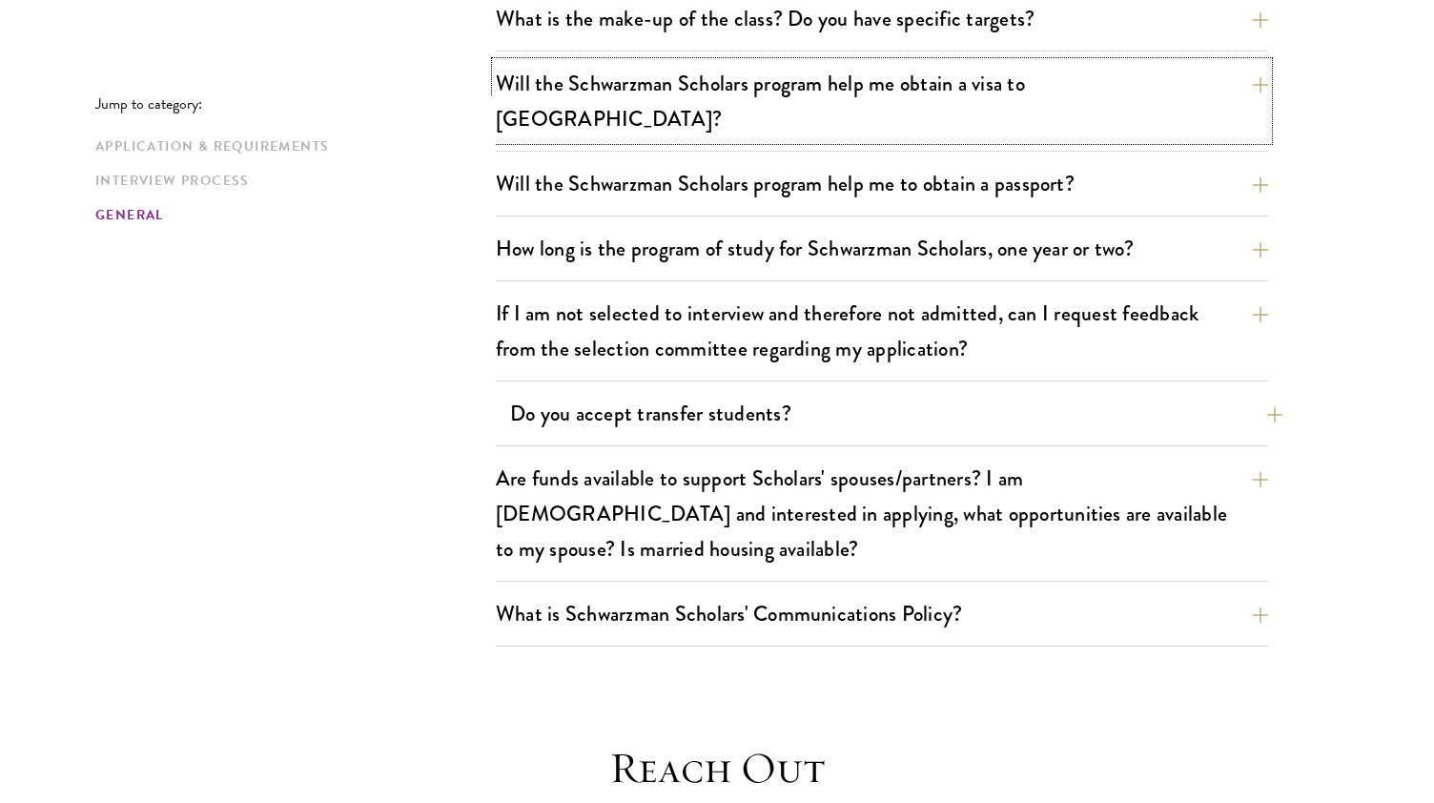
scroll to position [2904, 0]
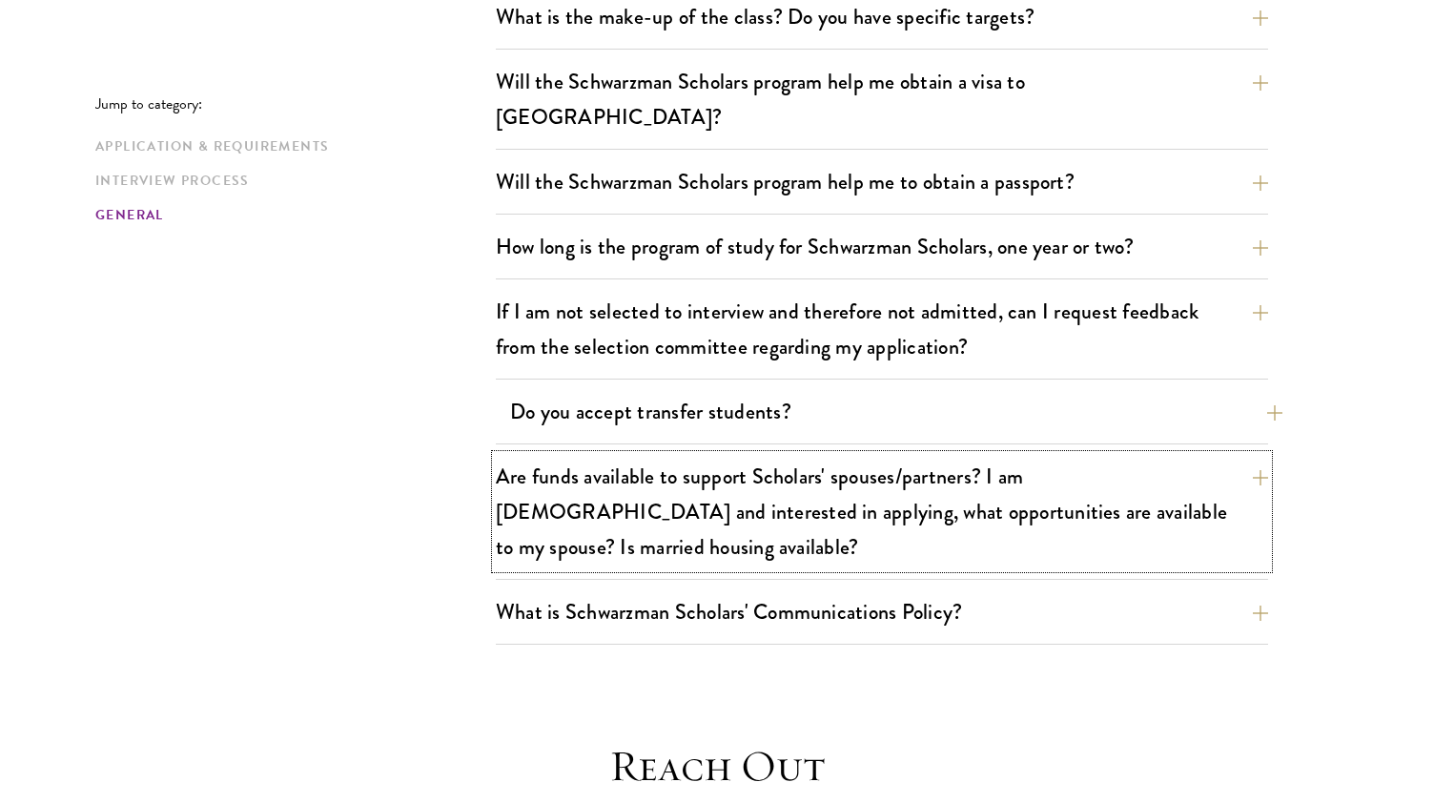
click at [751, 455] on button "Are funds available to support Scholars' spouses/partners? I am married and int…" at bounding box center [882, 511] width 773 height 113
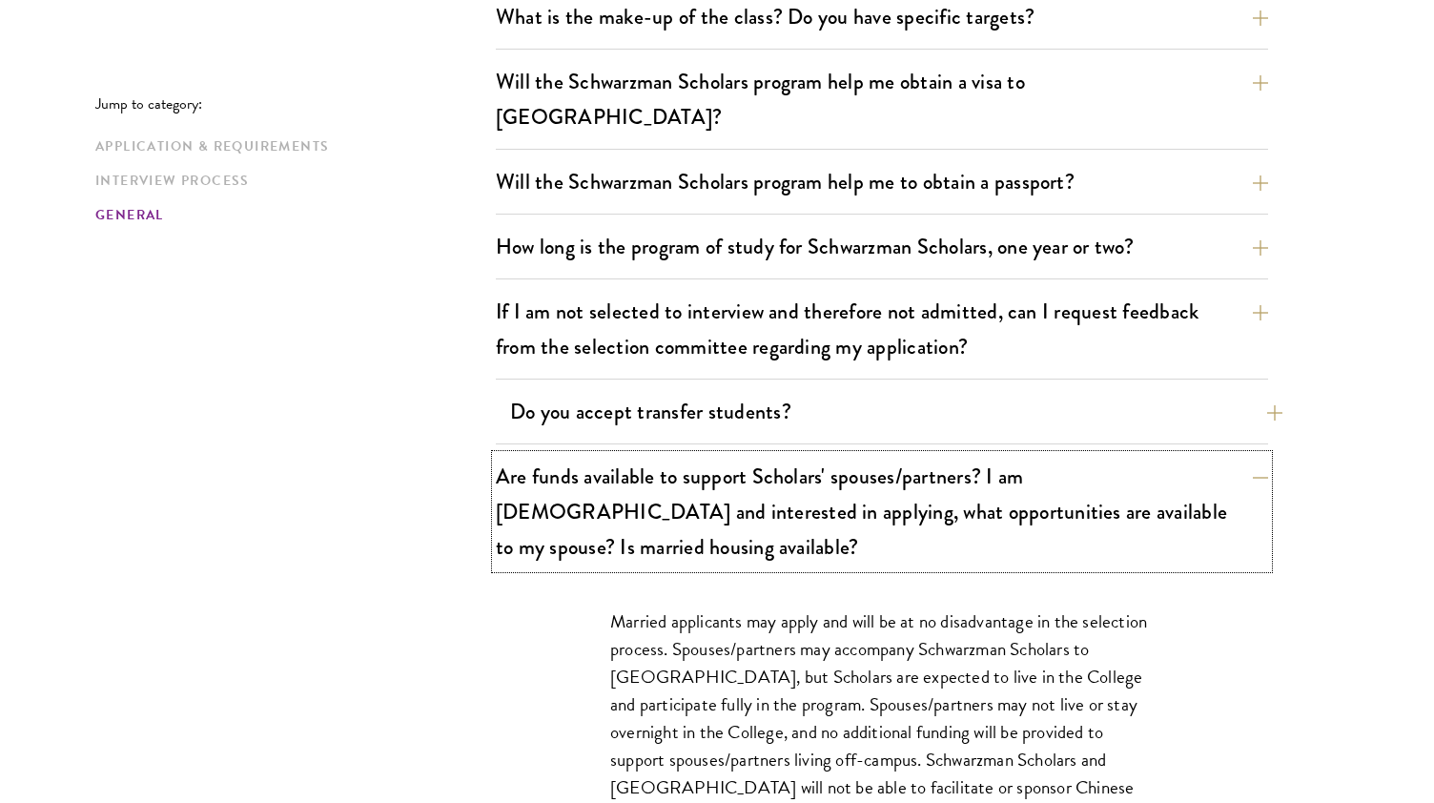
click at [751, 455] on button "Are funds available to support Scholars' spouses/partners? I am married and int…" at bounding box center [882, 511] width 773 height 113
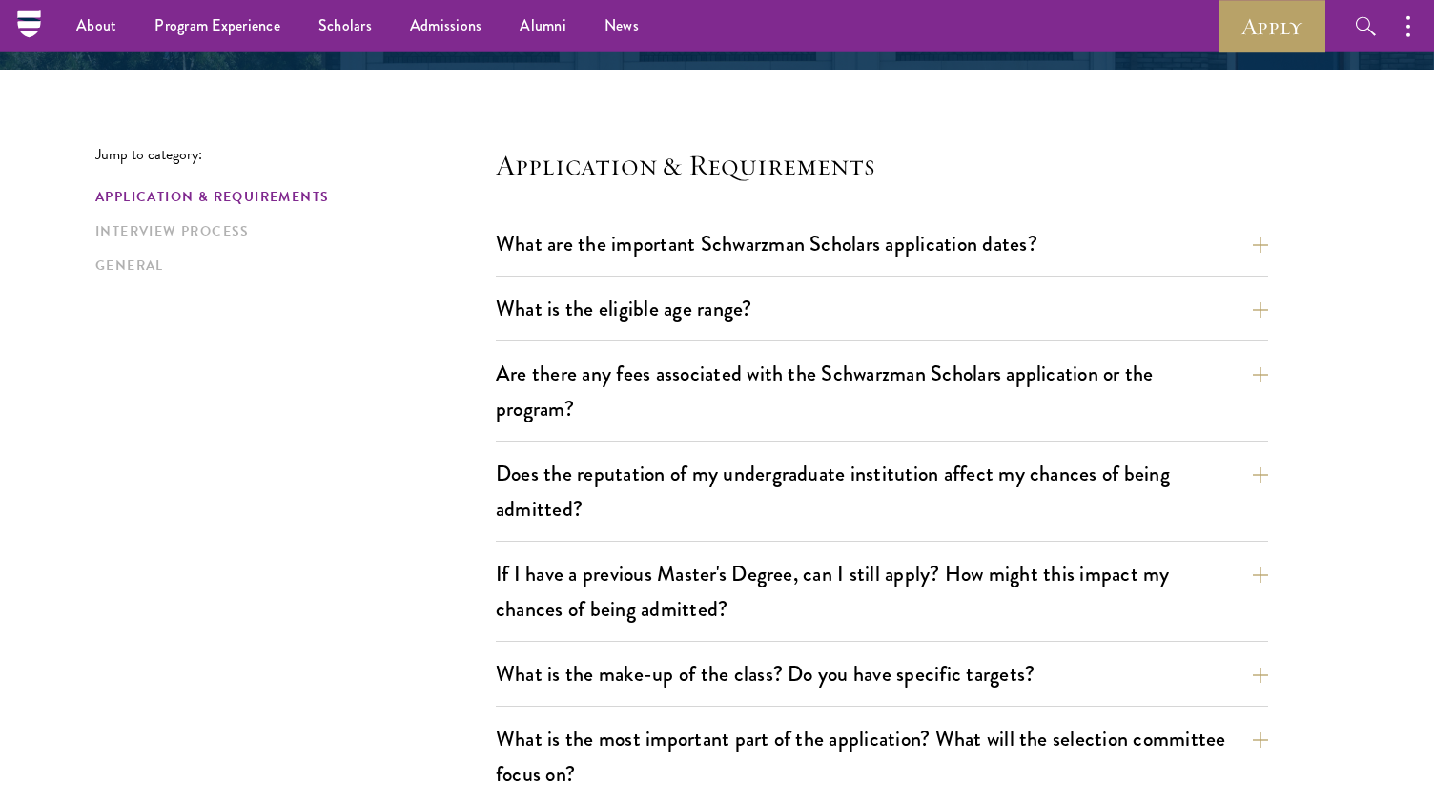
scroll to position [0, 0]
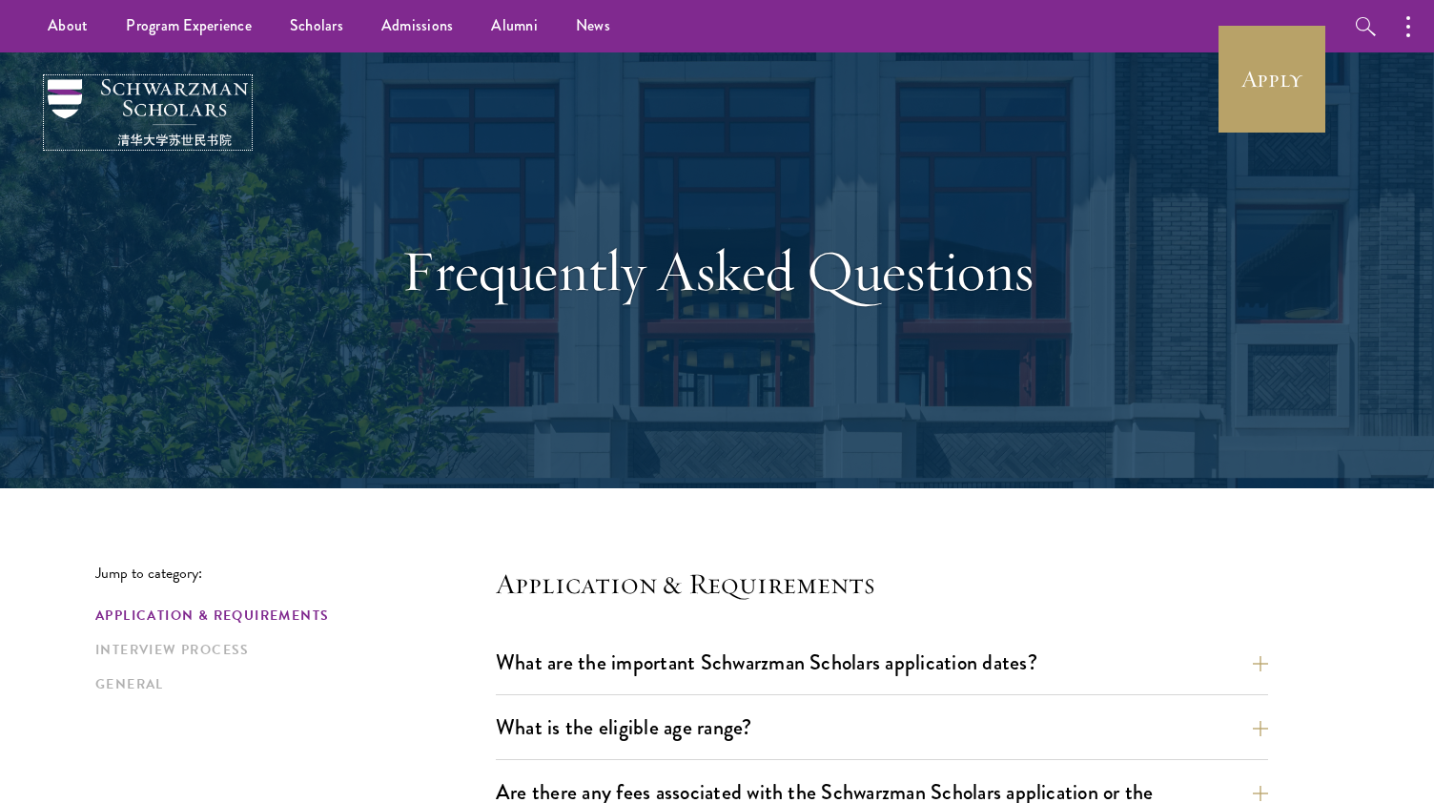
click at [157, 119] on img at bounding box center [148, 112] width 200 height 67
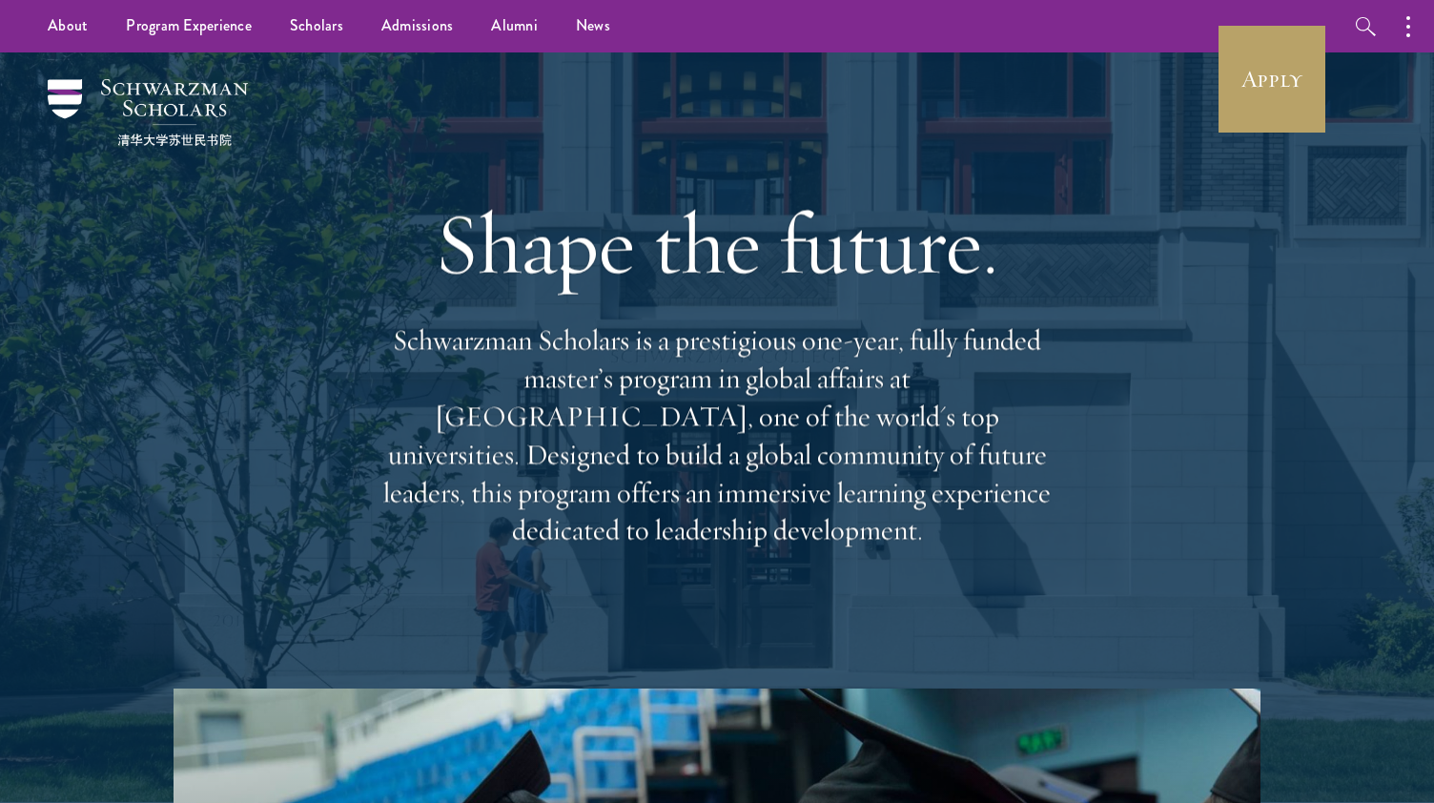
click at [801, 639] on div "Shape the future. Schwarzman Scholars is a prestigious one-year, fully funded m…" at bounding box center [717, 370] width 1244 height 636
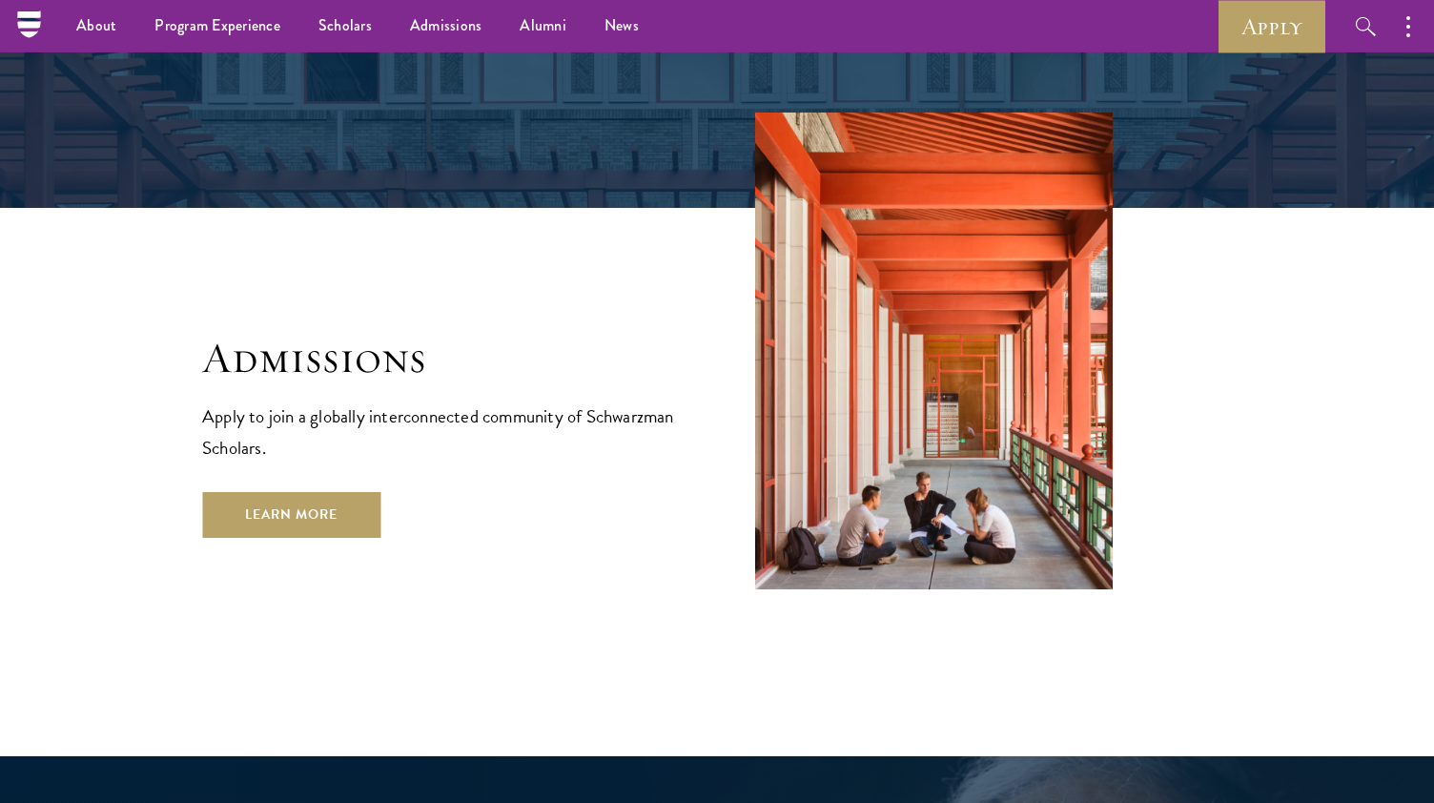
scroll to position [3056, 0]
